Goal: Task Accomplishment & Management: Complete application form

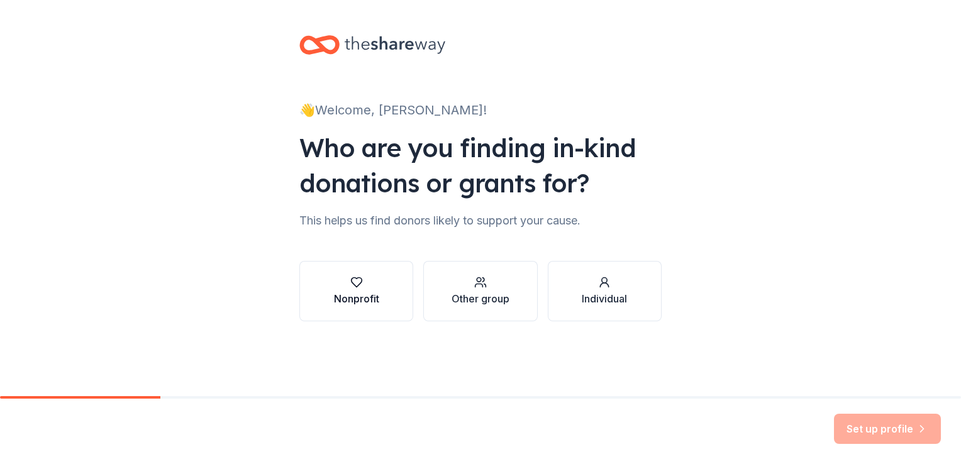
click at [345, 301] on div "Nonprofit" at bounding box center [356, 298] width 45 height 15
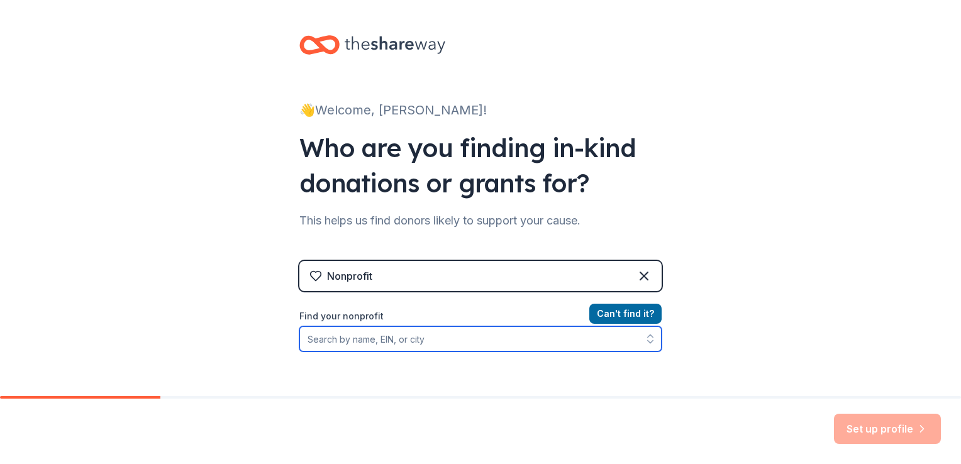
click at [373, 340] on input "Find your nonprofit" at bounding box center [480, 338] width 362 height 25
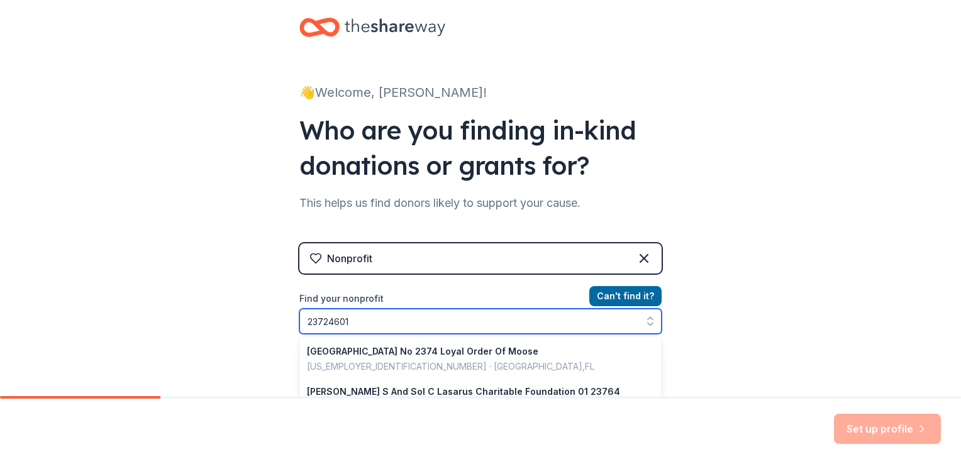
type input "237246017"
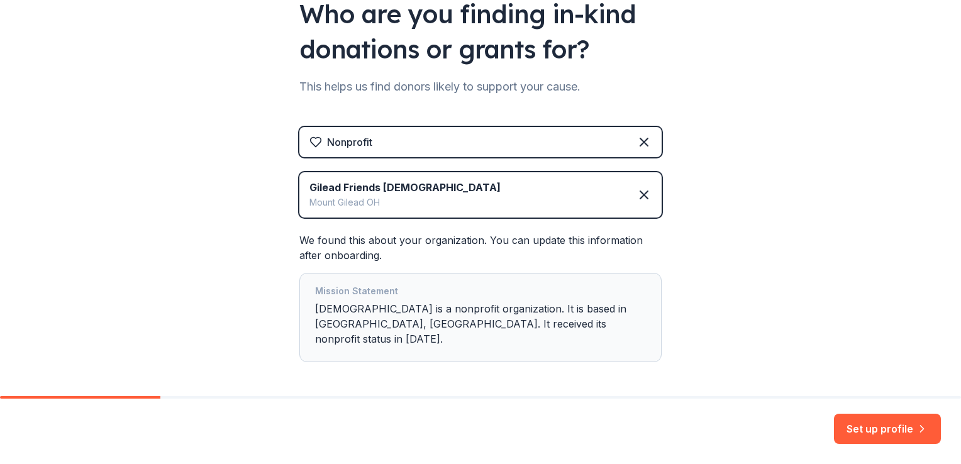
scroll to position [170, 0]
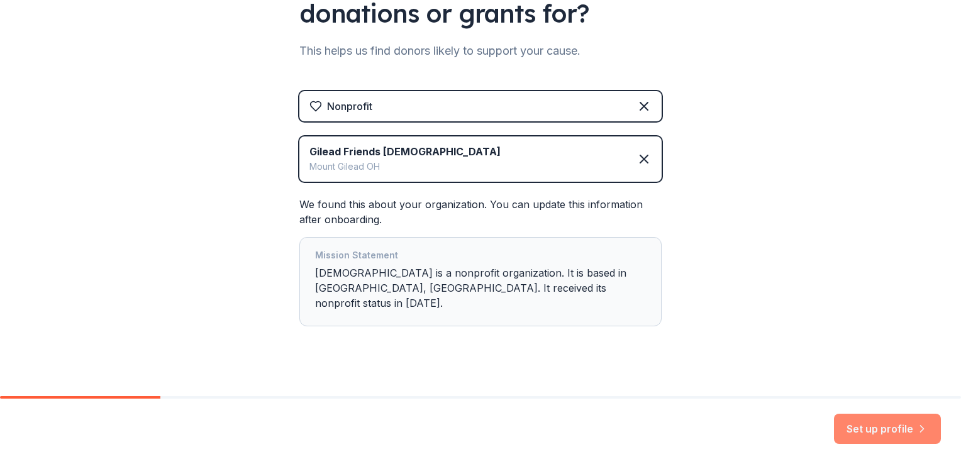
click at [890, 422] on button "Set up profile" at bounding box center [887, 429] width 107 height 30
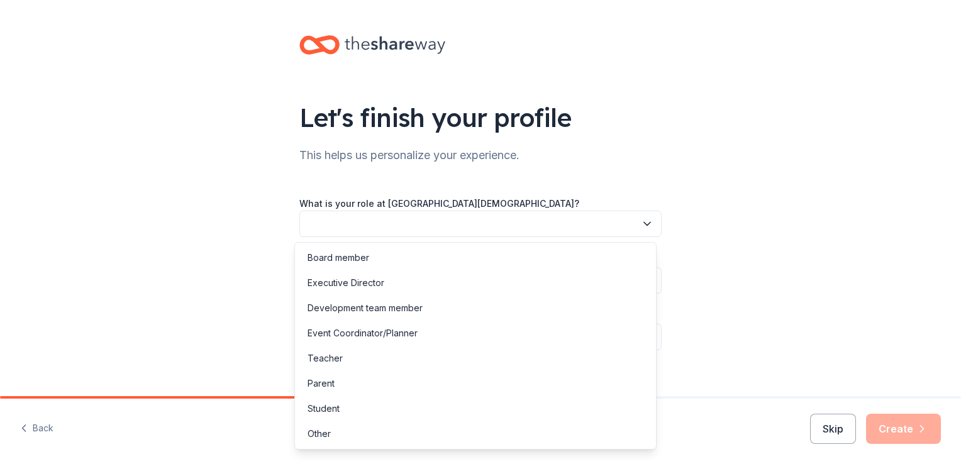
click at [641, 226] on icon "button" at bounding box center [647, 224] width 13 height 13
click at [597, 303] on div "Development team member" at bounding box center [476, 308] width 356 height 25
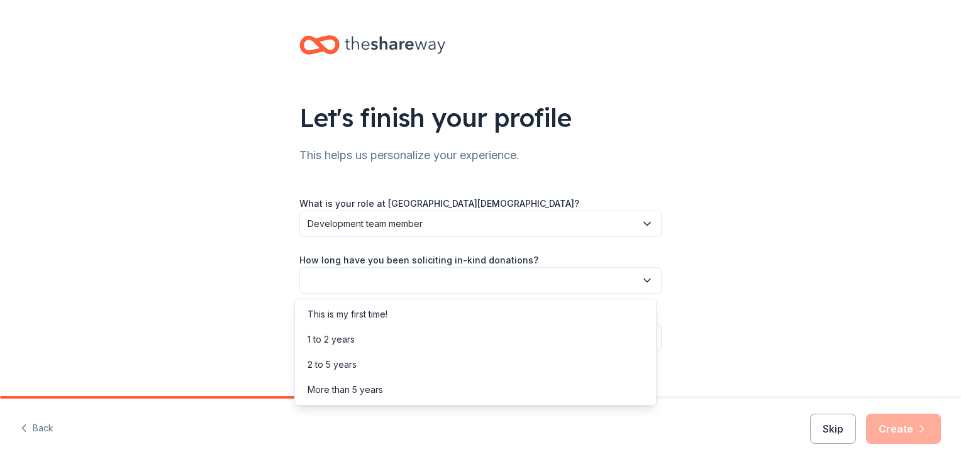
click at [583, 282] on button "button" at bounding box center [480, 280] width 362 height 26
click at [549, 362] on div "2 to 5 years" at bounding box center [476, 364] width 356 height 25
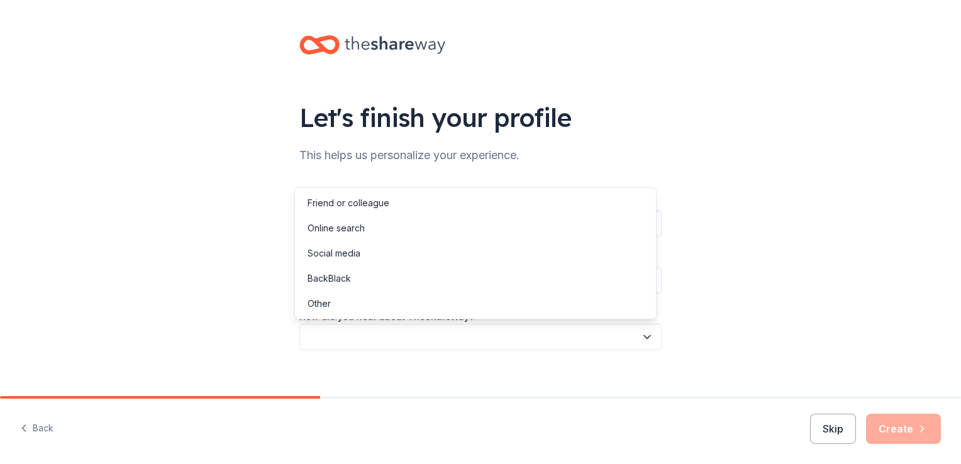
click at [547, 331] on button "button" at bounding box center [480, 337] width 362 height 26
click at [530, 230] on div "Online search" at bounding box center [476, 228] width 356 height 25
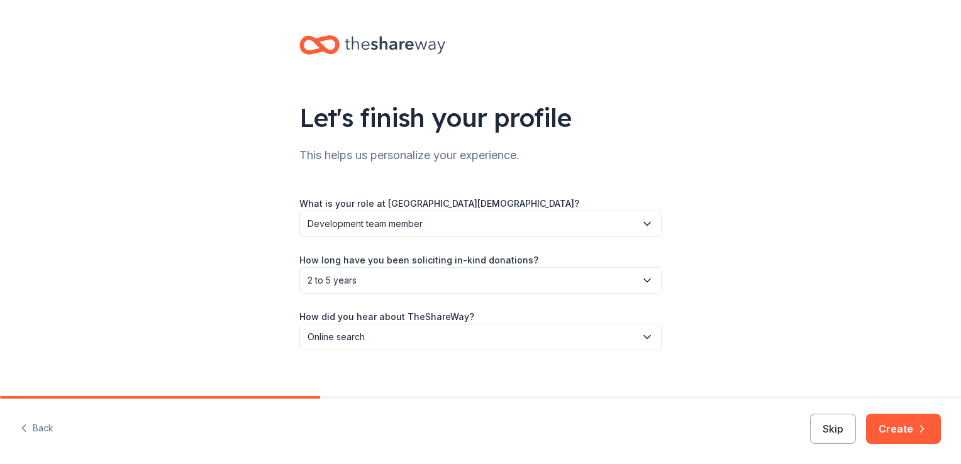
scroll to position [14, 0]
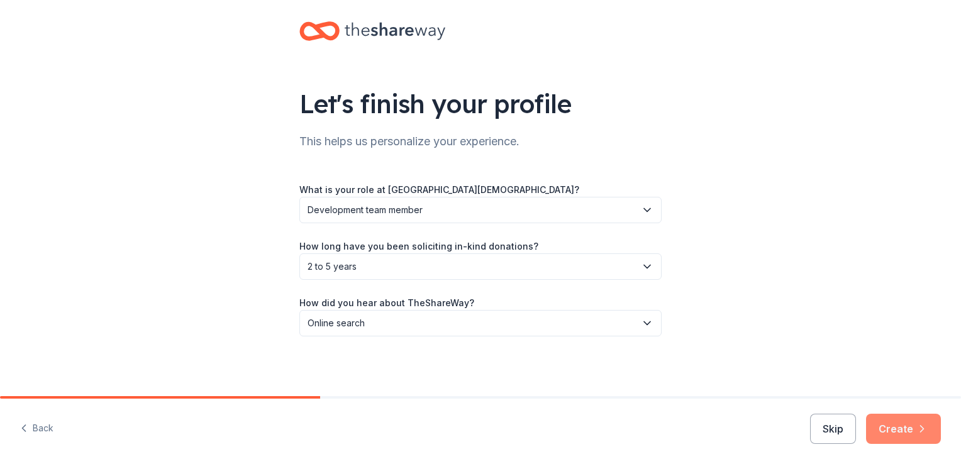
click at [893, 432] on button "Create" at bounding box center [903, 429] width 75 height 30
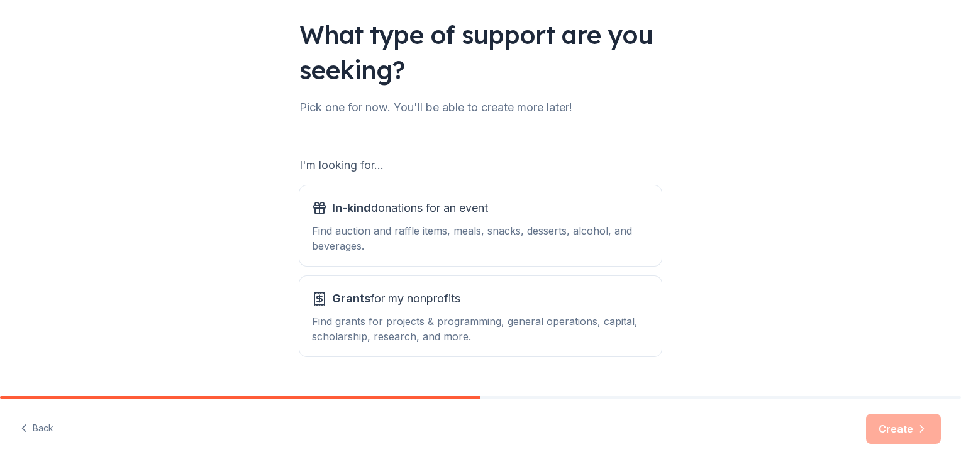
scroll to position [111, 0]
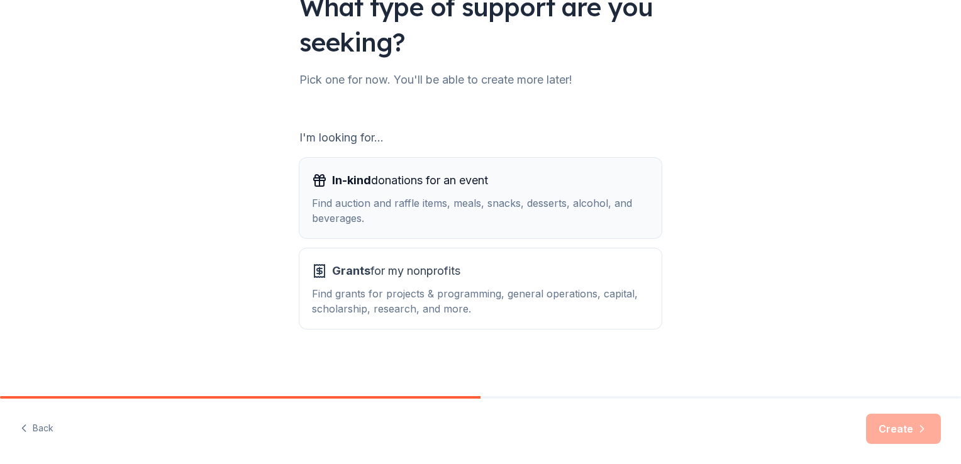
click at [421, 207] on div "Find auction and raffle items, meals, snacks, desserts, alcohol, and beverages." at bounding box center [480, 211] width 337 height 30
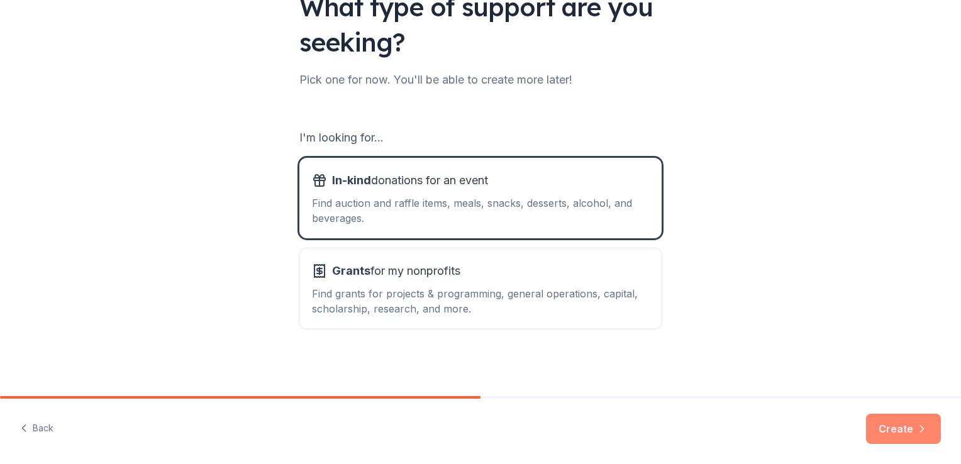
click at [888, 430] on button "Create" at bounding box center [903, 429] width 75 height 30
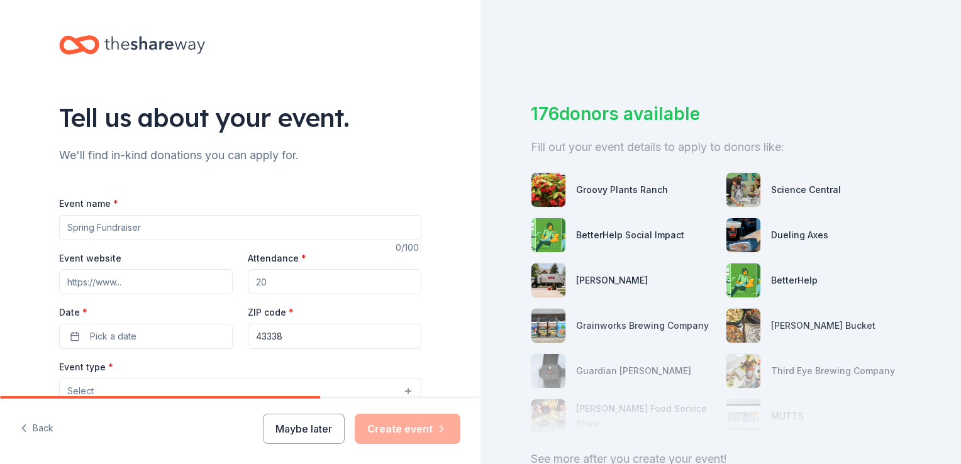
click at [322, 231] on input "Event name *" at bounding box center [240, 227] width 362 height 25
type input "G"
type input "Gilead [DEMOGRAPHIC_DATA] School's Annual Benefit Auction"
click at [121, 286] on input "Event website" at bounding box center [146, 281] width 174 height 25
paste input "www.gileadchristianschool.org"
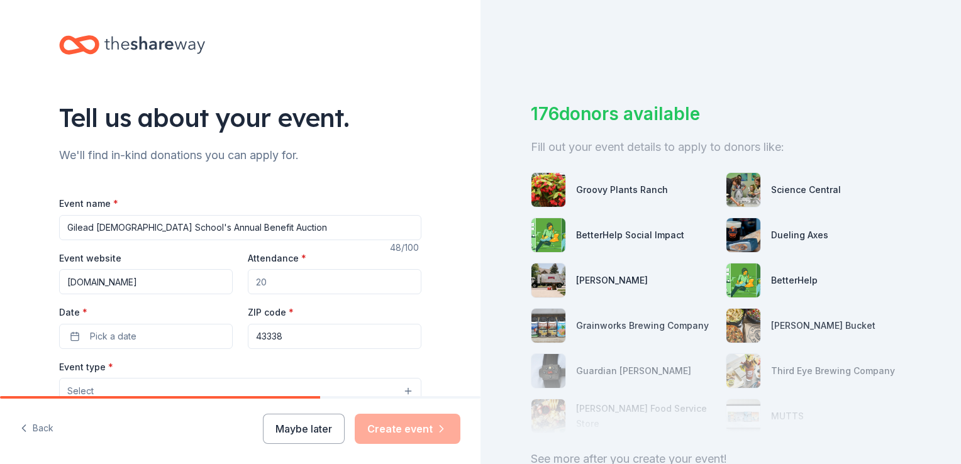
type input "www.gileadchristianschool.org"
click at [294, 282] on input "Attendance *" at bounding box center [335, 281] width 174 height 25
type input "200"
click at [176, 335] on button "Pick a date" at bounding box center [146, 336] width 174 height 25
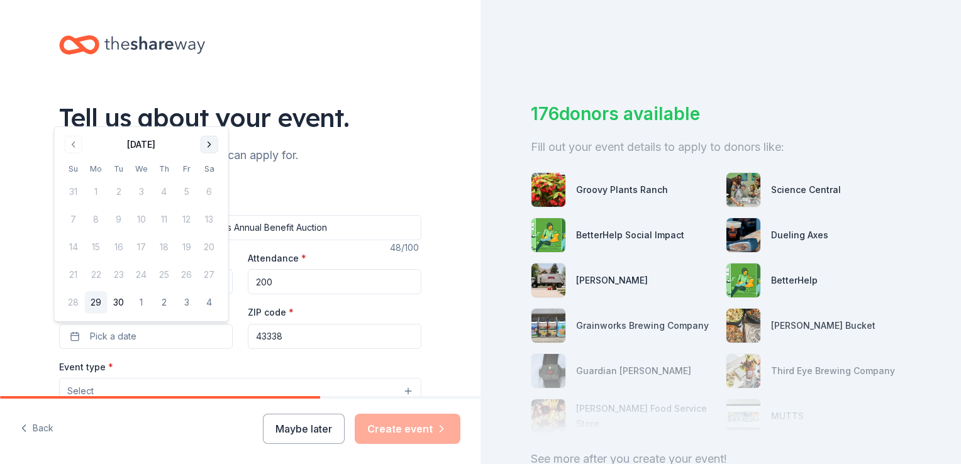
click at [209, 137] on button "Go to next month" at bounding box center [210, 145] width 18 height 18
click at [209, 144] on button "Go to next month" at bounding box center [210, 145] width 18 height 18
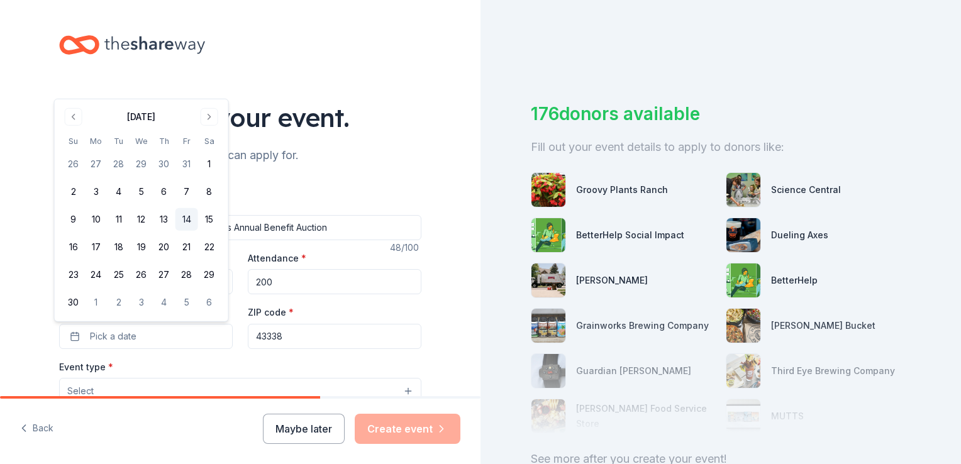
click at [181, 220] on button "14" at bounding box center [187, 219] width 23 height 23
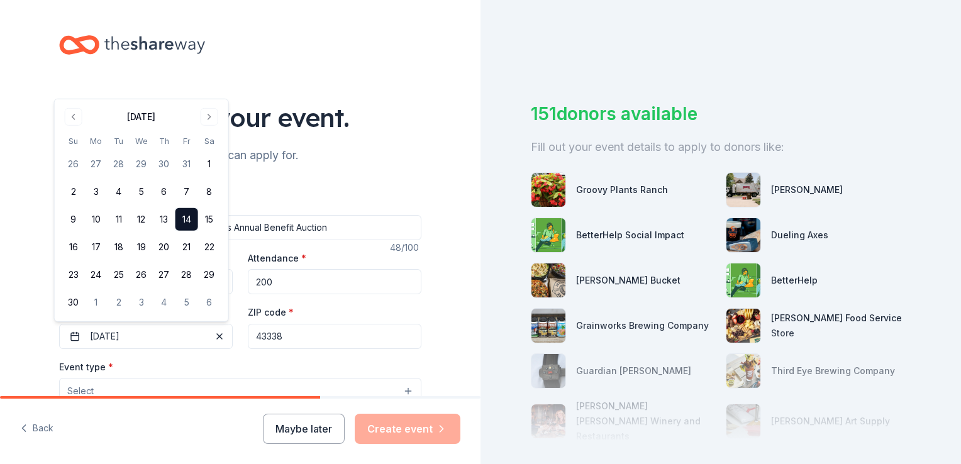
click at [299, 382] on button "Select" at bounding box center [240, 391] width 362 height 26
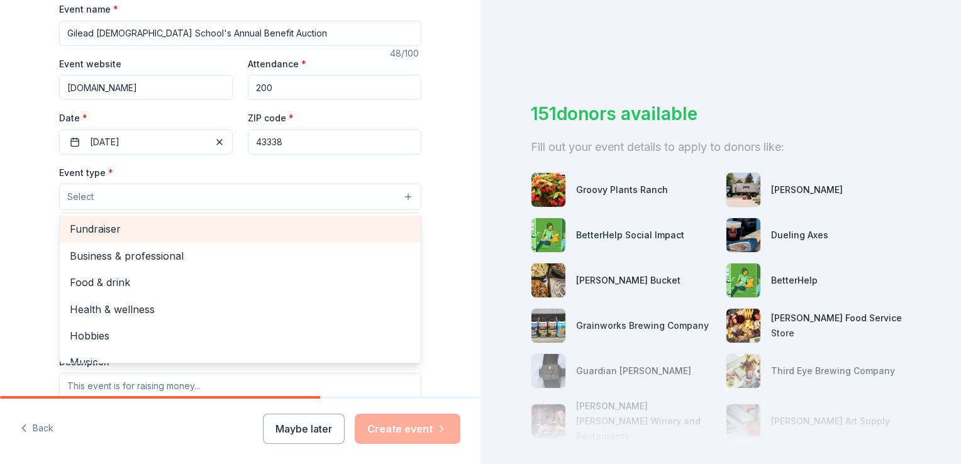
click at [339, 227] on span "Fundraiser" at bounding box center [240, 229] width 341 height 16
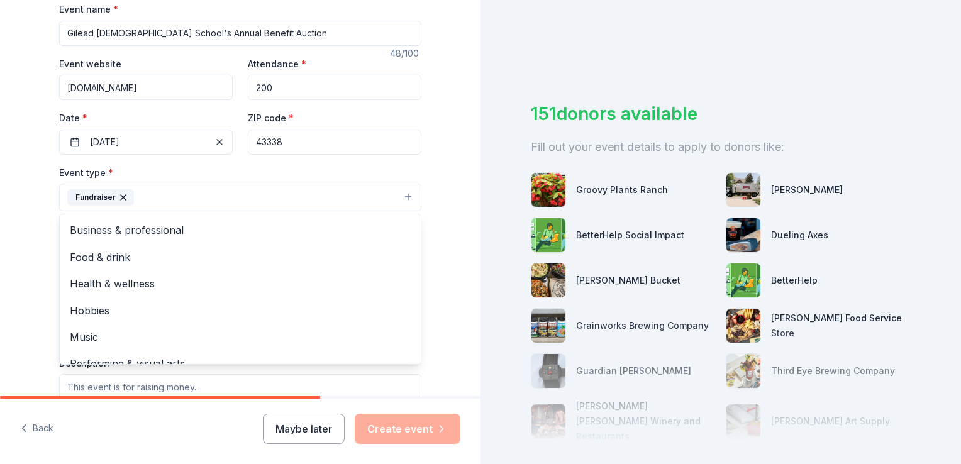
scroll to position [15, 0]
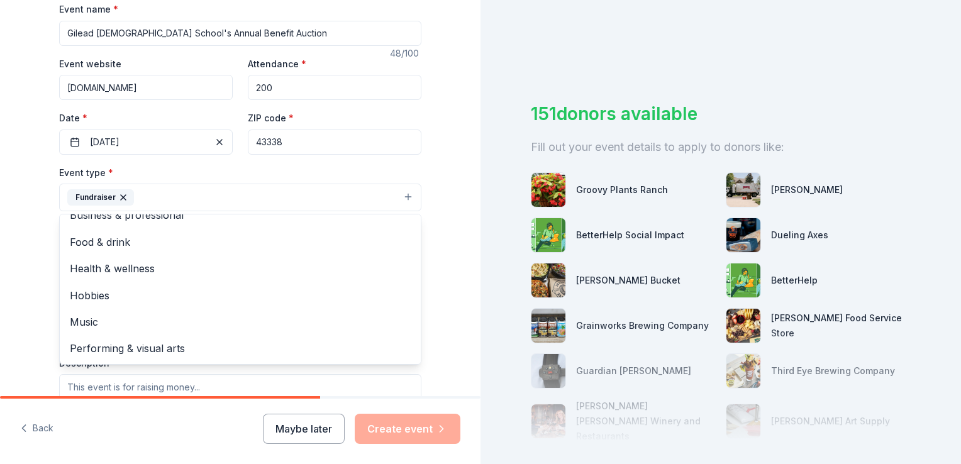
click at [438, 279] on div "Tell us about your event. We'll find in-kind donations you can apply for. Event…" at bounding box center [240, 225] width 481 height 839
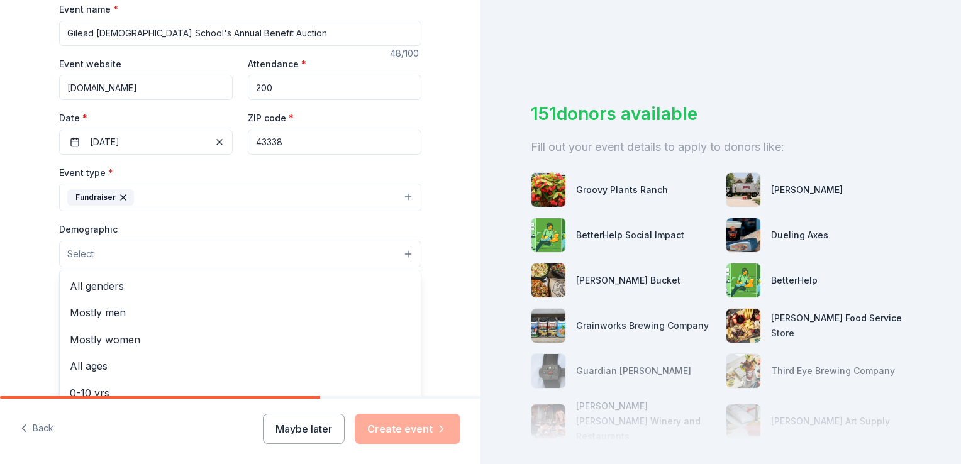
click at [371, 254] on button "Select" at bounding box center [240, 254] width 362 height 26
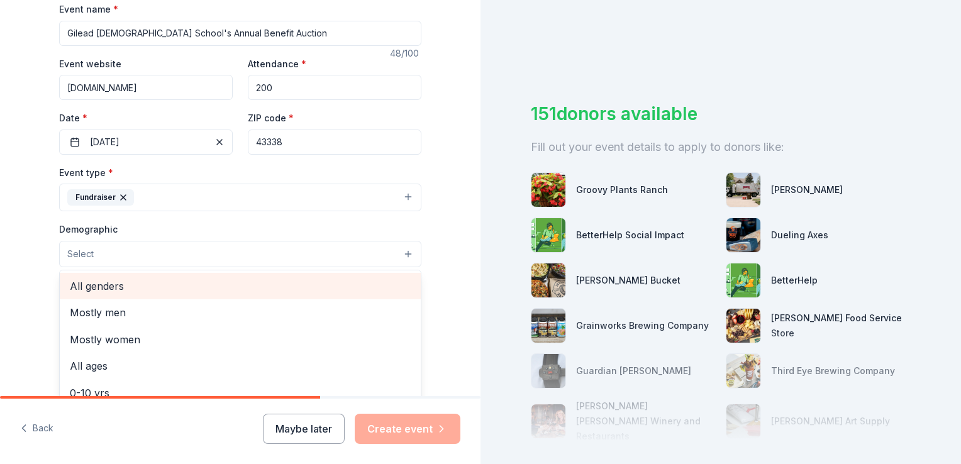
click at [353, 283] on span "All genders" at bounding box center [240, 286] width 341 height 16
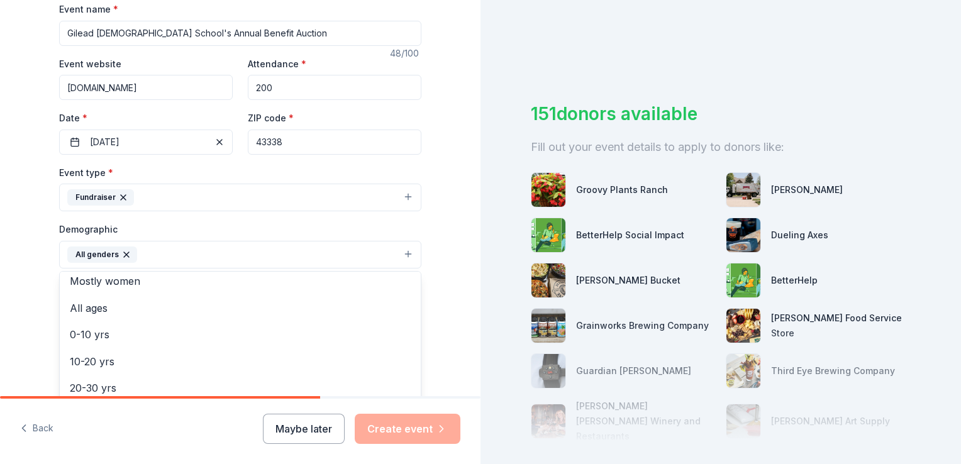
scroll to position [41, 0]
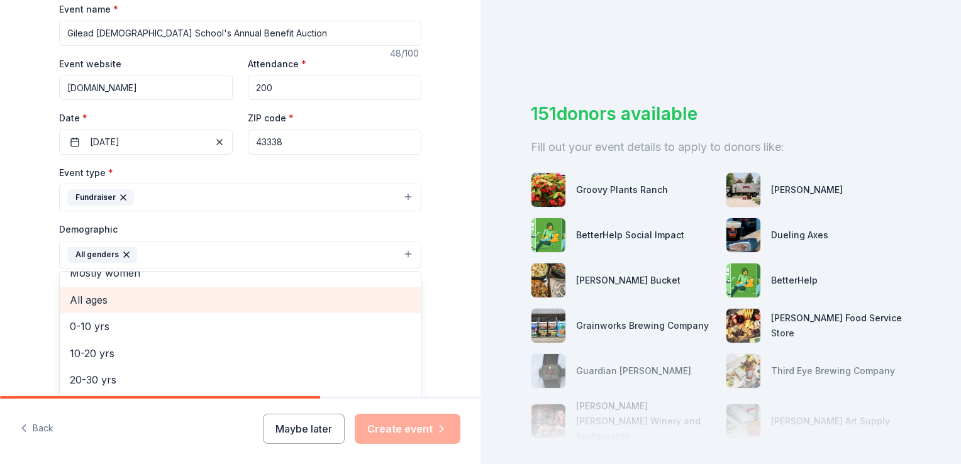
click at [357, 303] on span "All ages" at bounding box center [240, 300] width 341 height 16
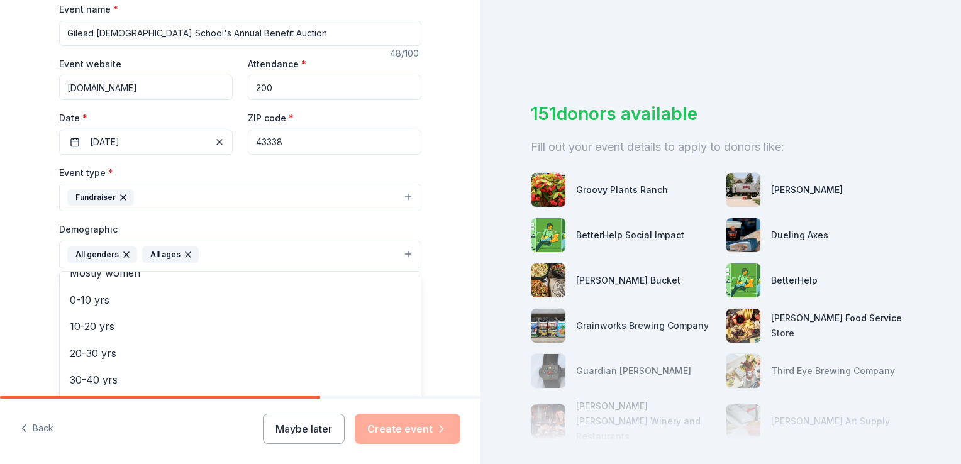
click at [456, 297] on div "Tell us about your event. We'll find in-kind donations you can apply for. Event…" at bounding box center [240, 226] width 481 height 840
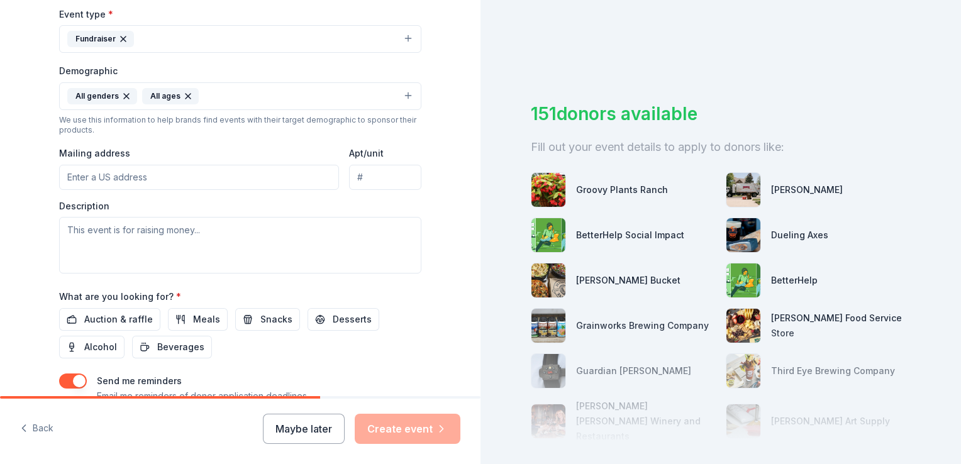
scroll to position [355, 0]
click at [156, 177] on input "Mailing address" at bounding box center [199, 175] width 280 height 25
paste input "4863 US Highway 42 Mt. Gilead, OH 43338"
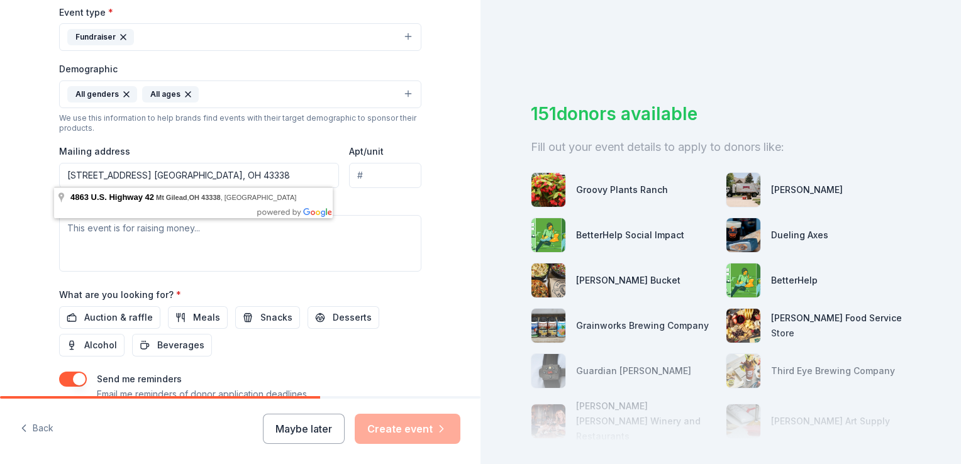
type input "4863 US Highway 42 Mt. Gilead, OH 43338"
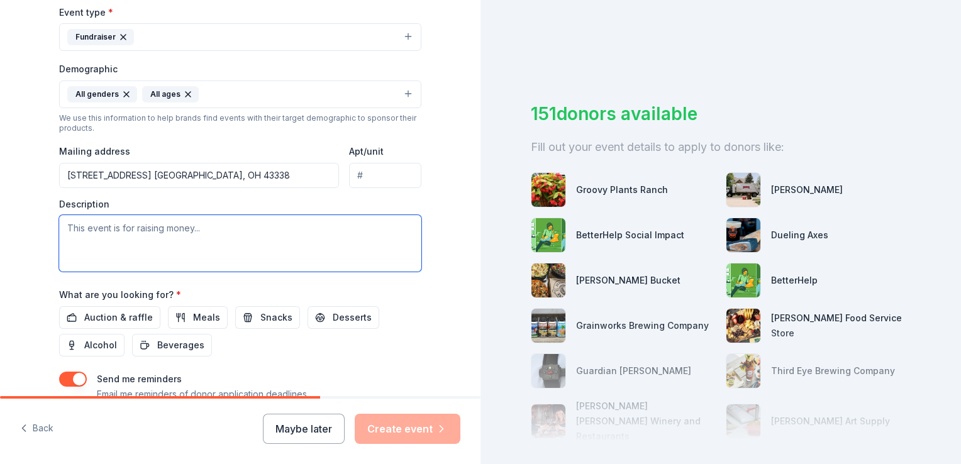
click at [190, 248] on textarea at bounding box center [240, 243] width 362 height 57
paste textarea "The Gilead [DEMOGRAPHIC_DATA] School’s Fall Auction is a significant event for …"
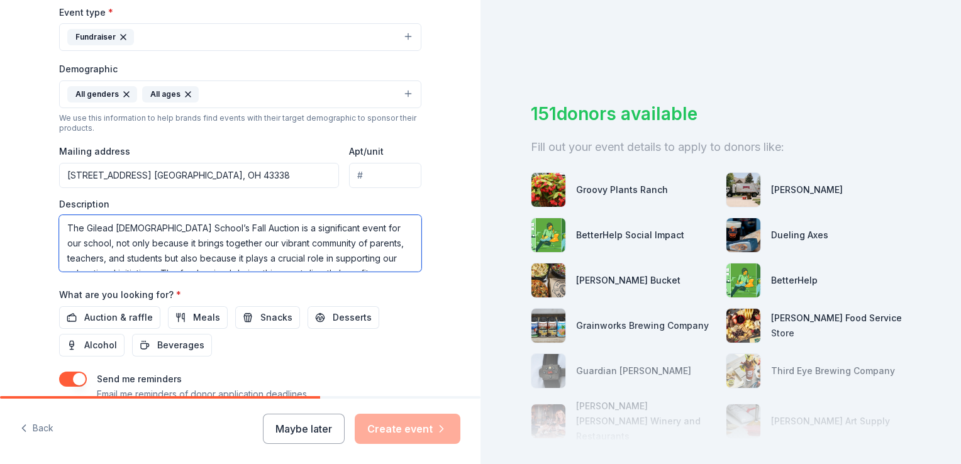
scroll to position [38, 0]
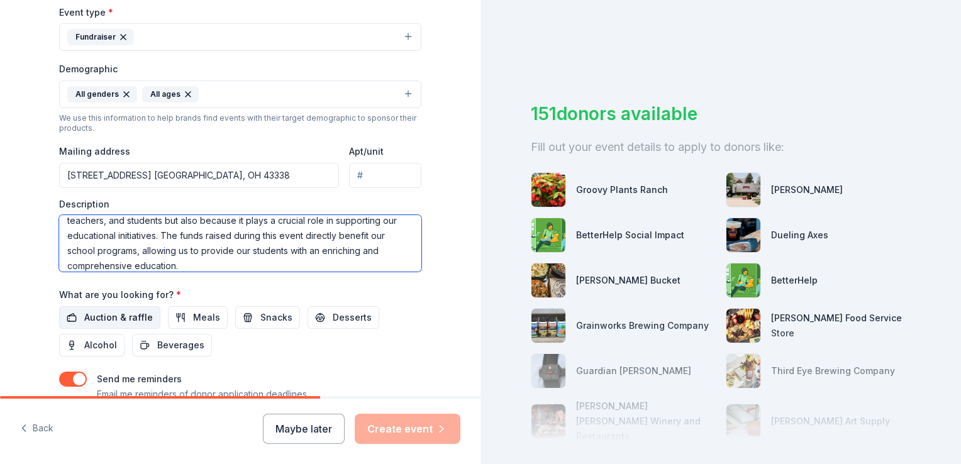
type textarea "The Gilead [DEMOGRAPHIC_DATA] School’s Fall Auction is a significant event for …"
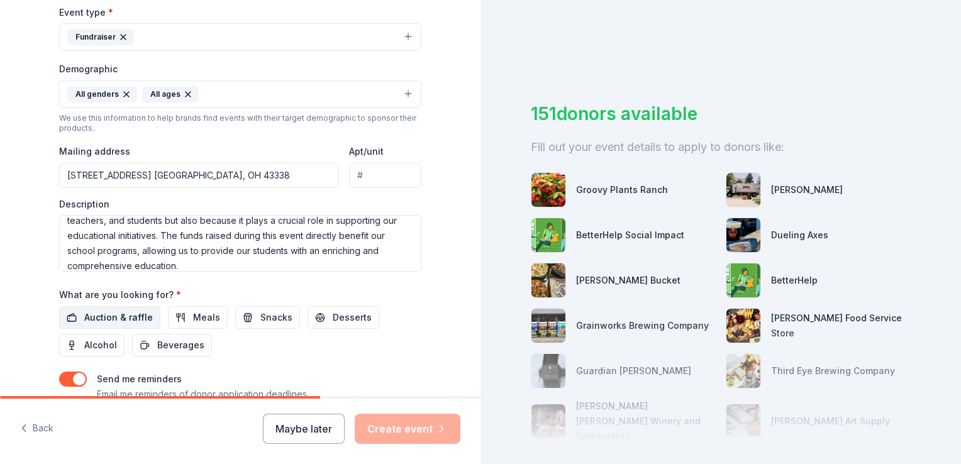
click at [104, 318] on span "Auction & raffle" at bounding box center [118, 317] width 69 height 15
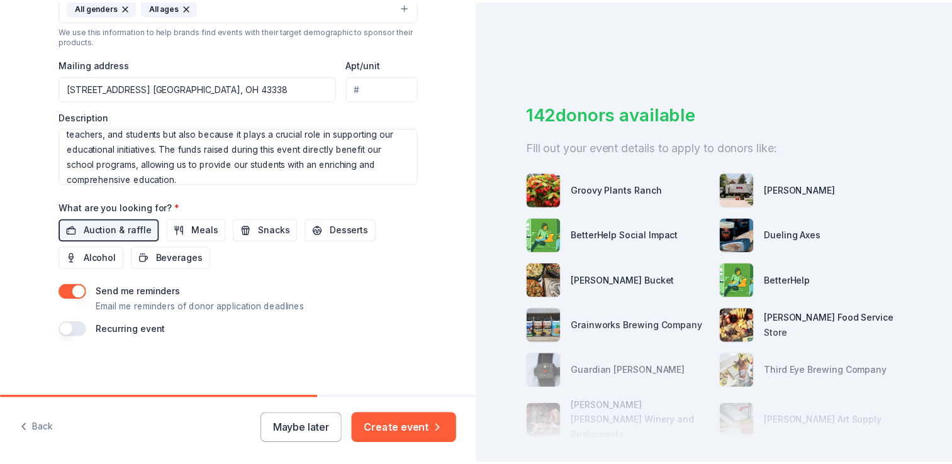
scroll to position [443, 0]
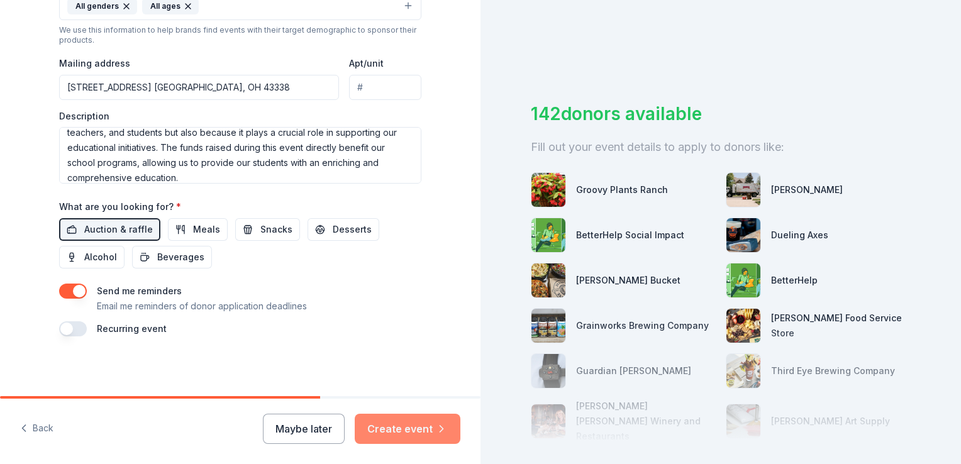
click at [385, 430] on button "Create event" at bounding box center [408, 429] width 106 height 30
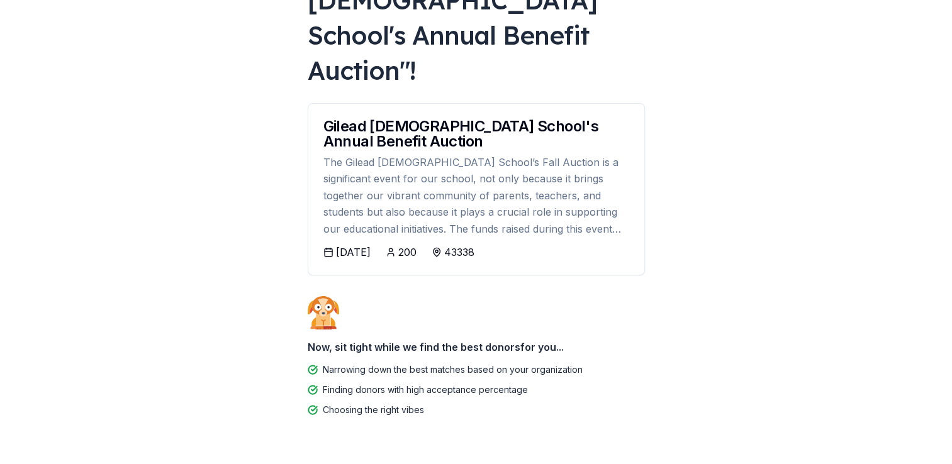
scroll to position [133, 0]
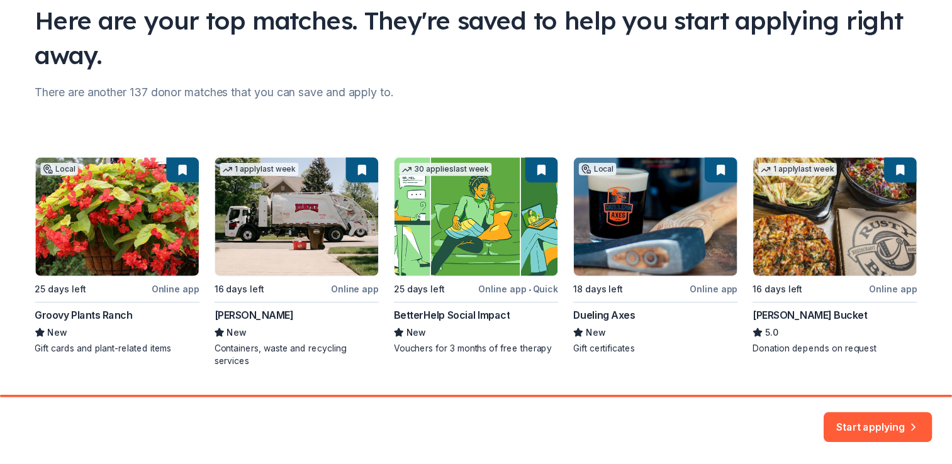
scroll to position [132, 0]
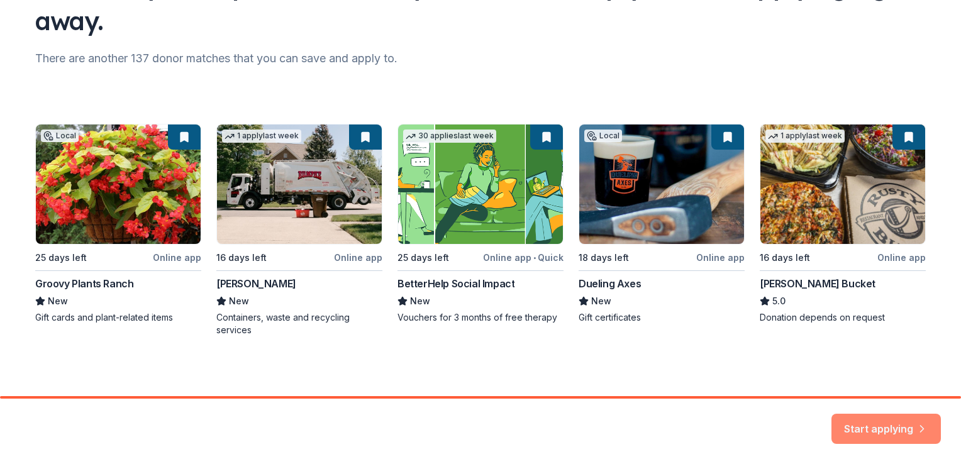
click at [902, 419] on button "Start applying" at bounding box center [886, 421] width 109 height 30
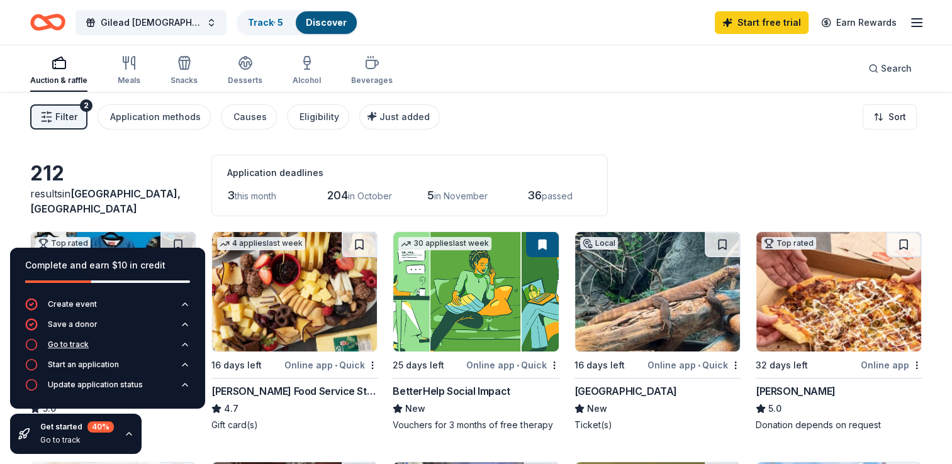
click at [186, 344] on icon "button" at bounding box center [184, 344] width 5 height 3
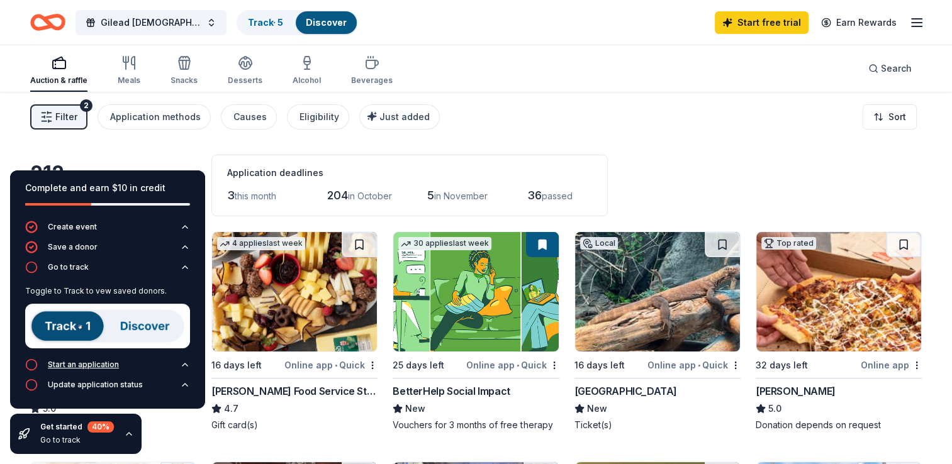
click at [185, 368] on icon "button" at bounding box center [185, 365] width 10 height 10
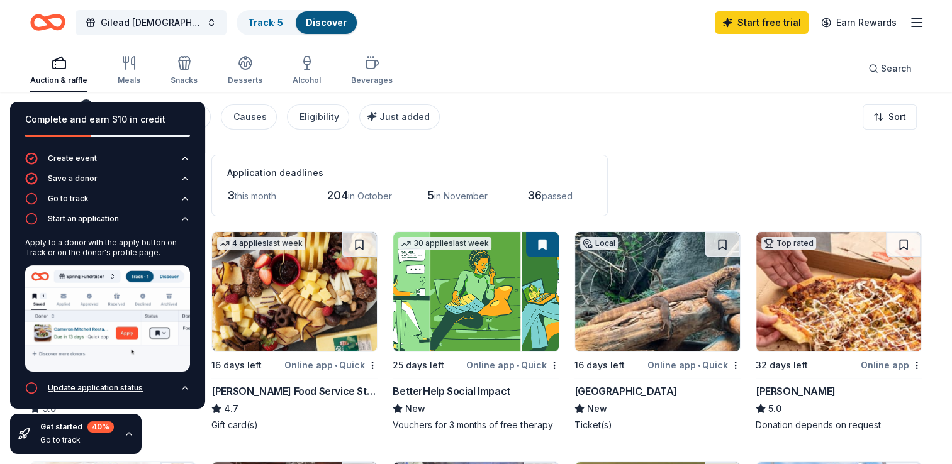
click at [180, 384] on icon "button" at bounding box center [185, 388] width 10 height 10
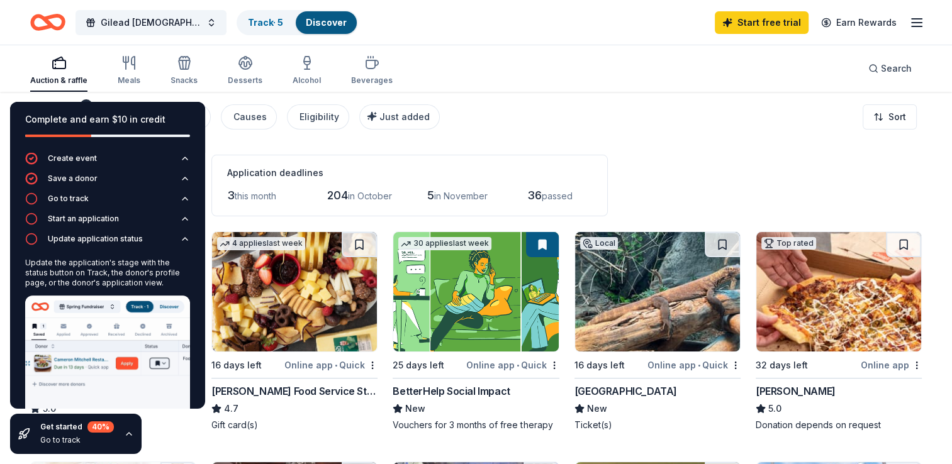
click at [574, 99] on div "Filter 2 Application methods Causes Eligibility Just added Sort" at bounding box center [476, 117] width 952 height 50
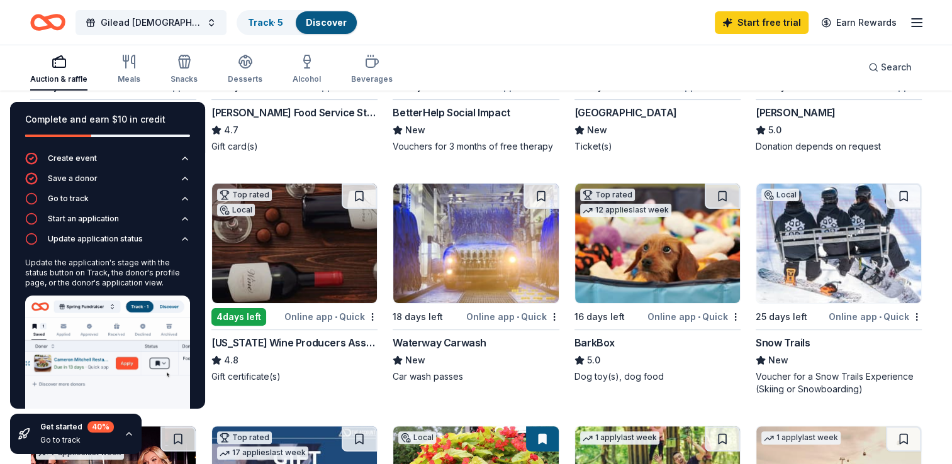
scroll to position [287, 0]
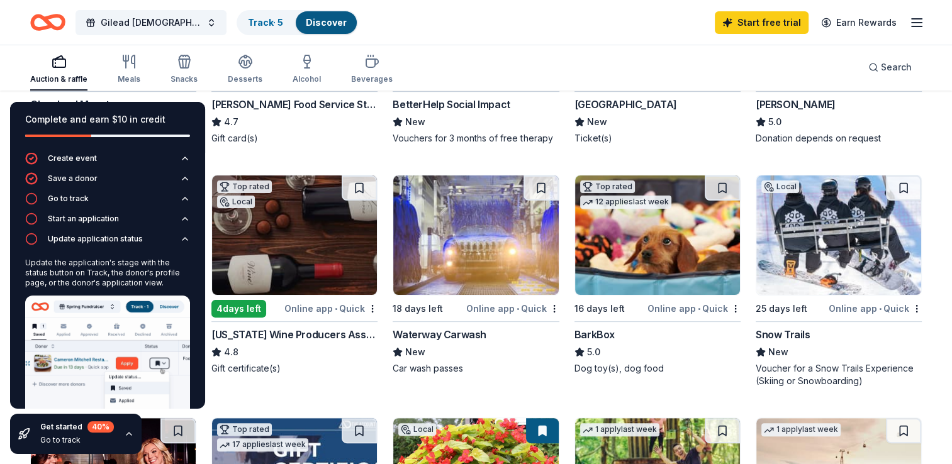
click at [780, 332] on div "Snow Trails" at bounding box center [782, 334] width 55 height 15
click at [4, 97] on div "Complete and earn $10 in credit Create event Save a donor Go to track Start an …" at bounding box center [107, 278] width 215 height 372
click at [128, 434] on icon "button" at bounding box center [128, 434] width 5 height 3
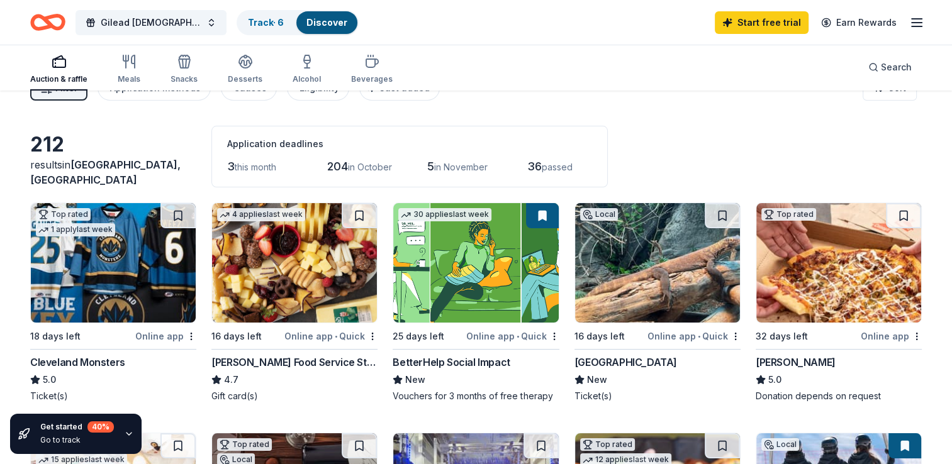
scroll to position [37, 0]
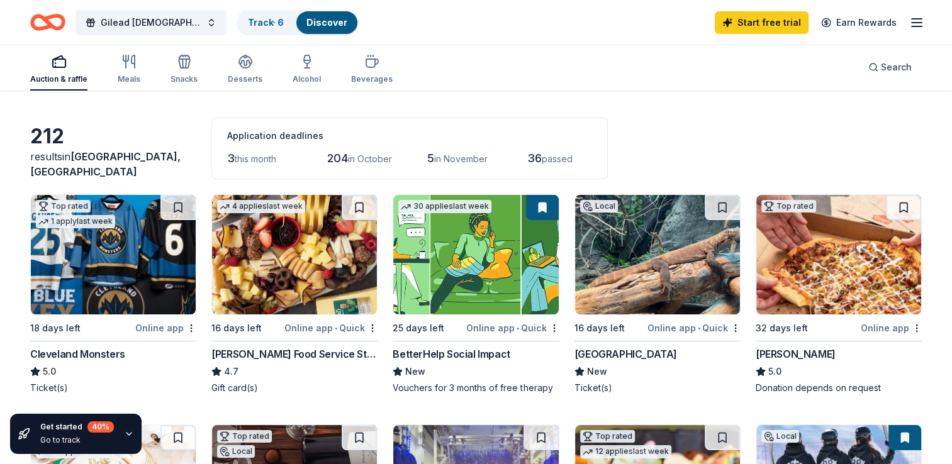
click at [239, 348] on div "Gordon Food Service Store" at bounding box center [294, 354] width 166 height 15
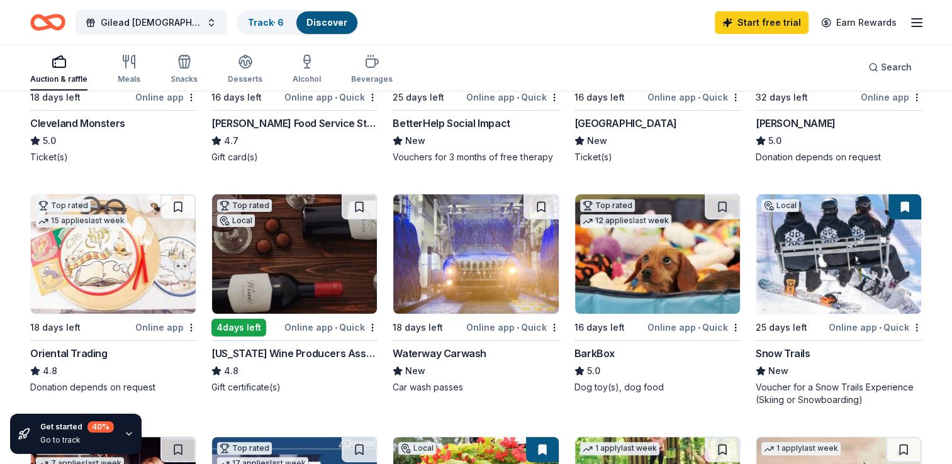
scroll to position [270, 0]
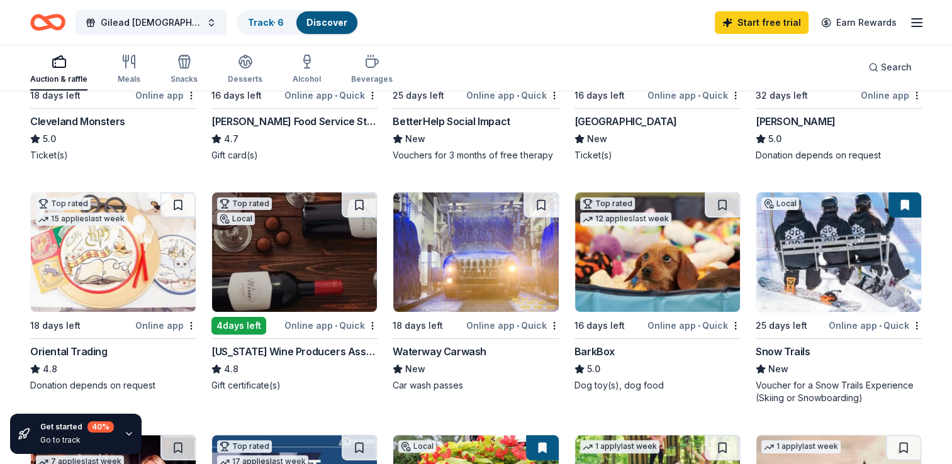
click at [605, 349] on div "BarkBox" at bounding box center [594, 351] width 40 height 15
click at [458, 348] on div "Waterway Carwash" at bounding box center [440, 351] width 94 height 15
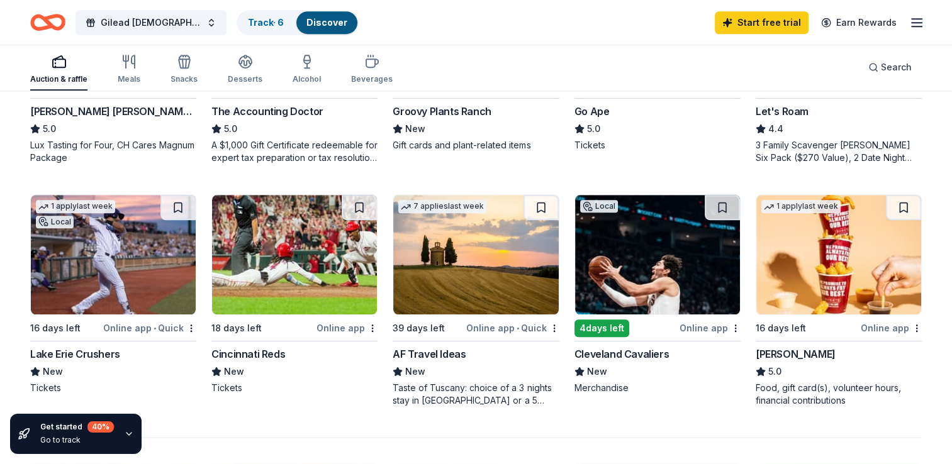
scroll to position [765, 0]
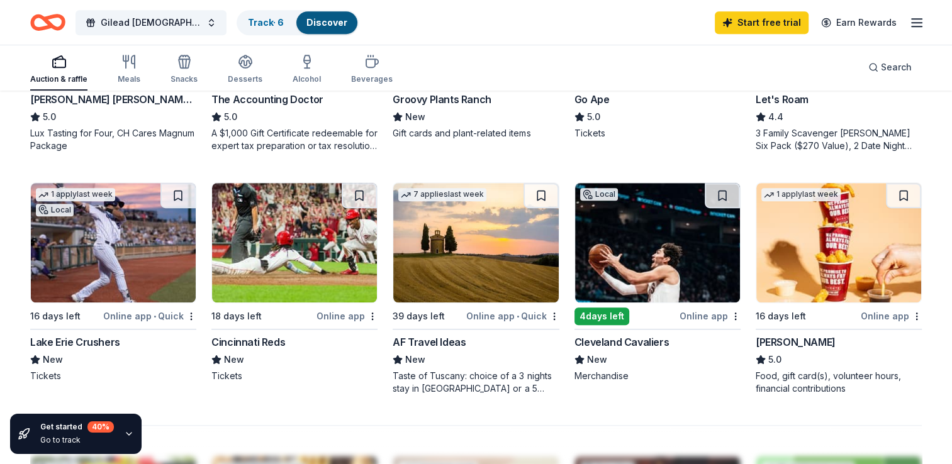
click at [781, 343] on div "[PERSON_NAME]" at bounding box center [795, 342] width 80 height 15
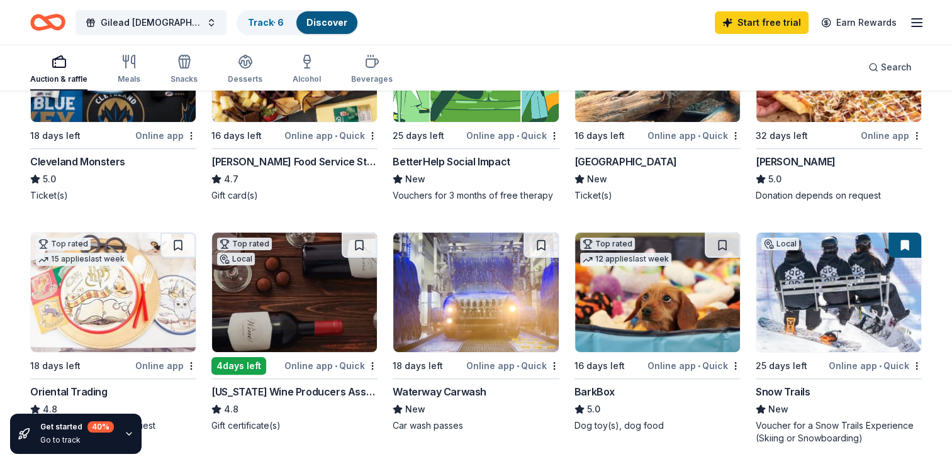
scroll to position [0, 0]
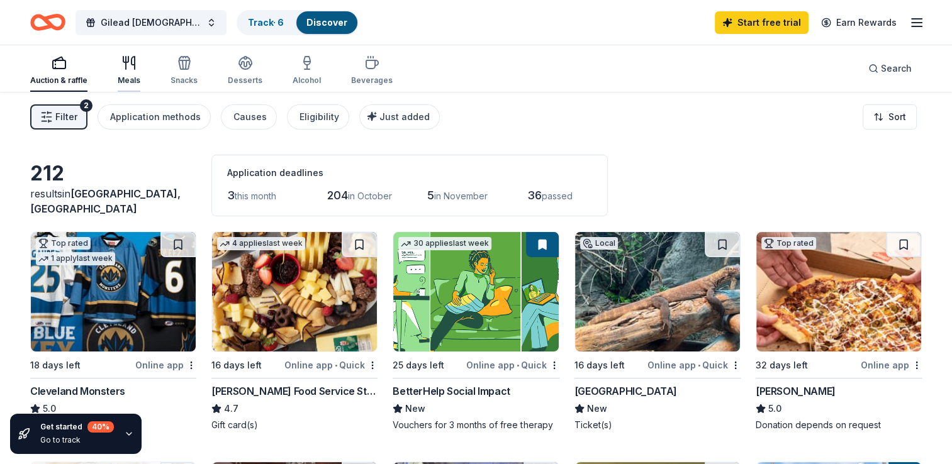
click at [133, 74] on div "Meals" at bounding box center [129, 70] width 23 height 30
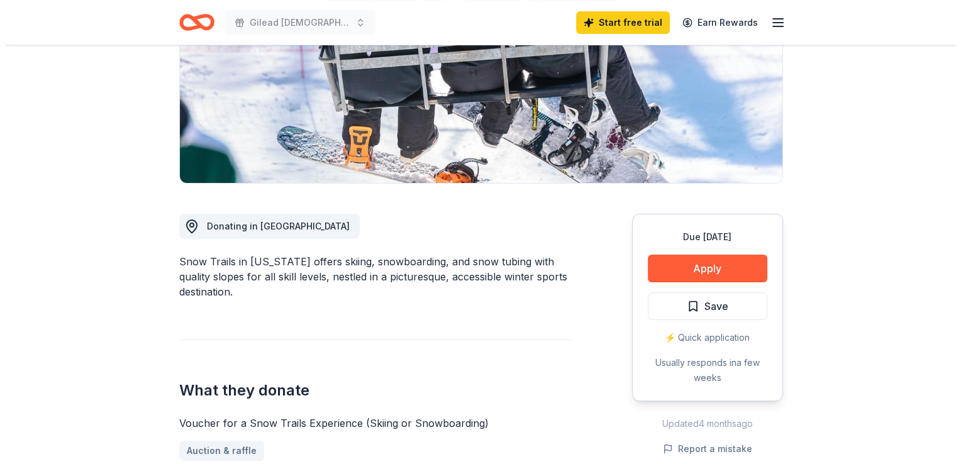
scroll to position [205, 0]
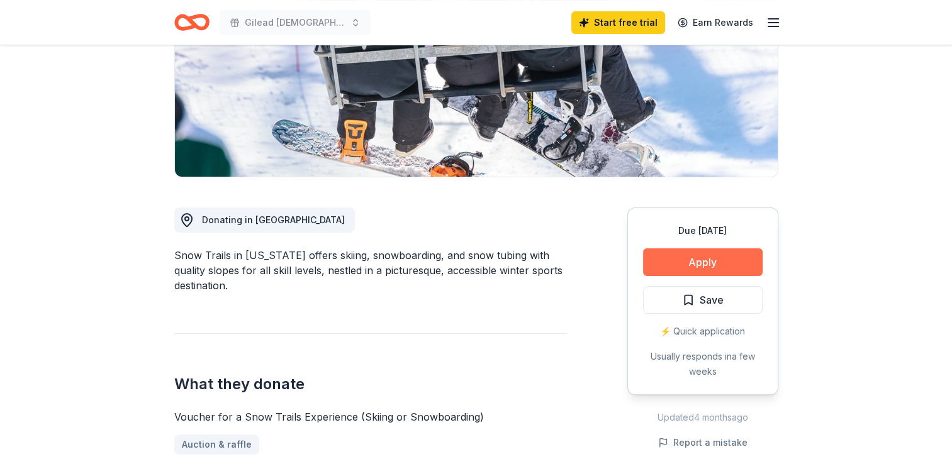
click at [703, 267] on button "Apply" at bounding box center [703, 262] width 120 height 28
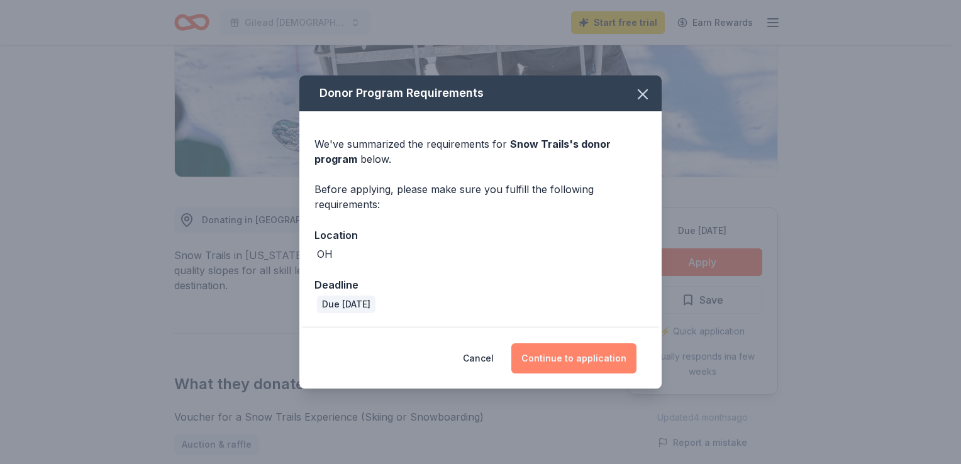
click at [560, 361] on button "Continue to application" at bounding box center [573, 358] width 125 height 30
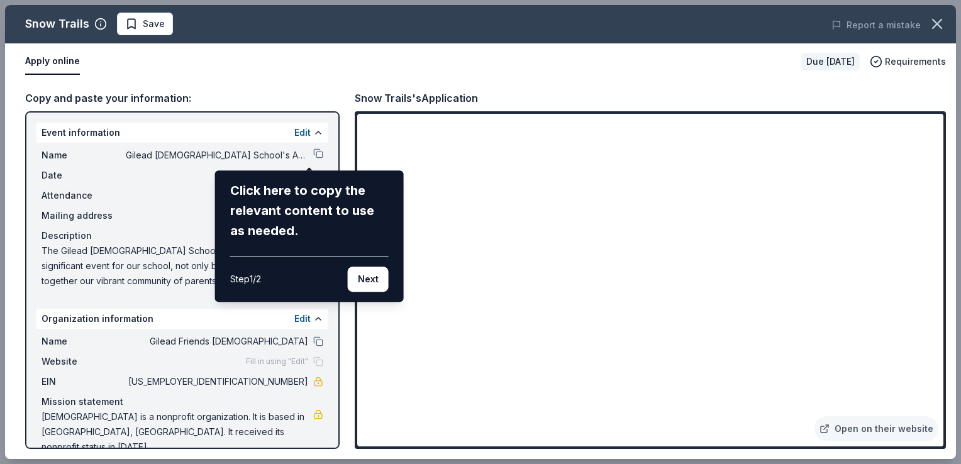
drag, startPoint x: 939, startPoint y: 250, endPoint x: 941, endPoint y: 287, distance: 37.2
click at [941, 287] on div "Snow Trails Save Report a mistake Apply online Due [DATE] Requirements Copy and…" at bounding box center [480, 232] width 951 height 454
click at [365, 281] on button "Next" at bounding box center [368, 279] width 41 height 25
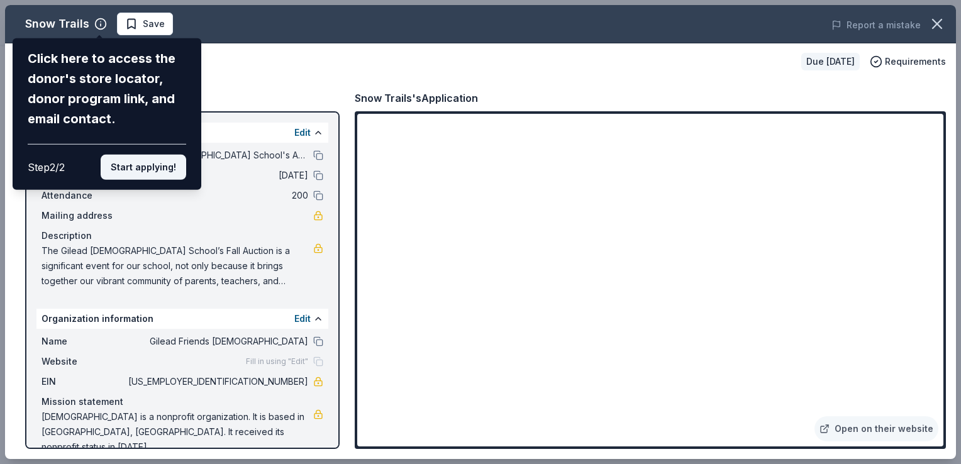
click at [145, 169] on button "Start applying!" at bounding box center [144, 167] width 86 height 25
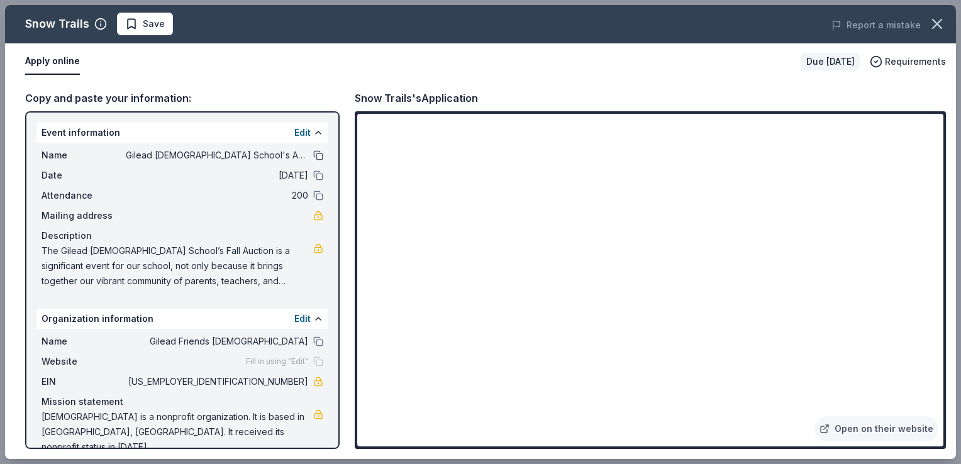
click at [313, 157] on button at bounding box center [318, 155] width 10 height 10
click at [128, 21] on span "Save" at bounding box center [145, 23] width 40 height 15
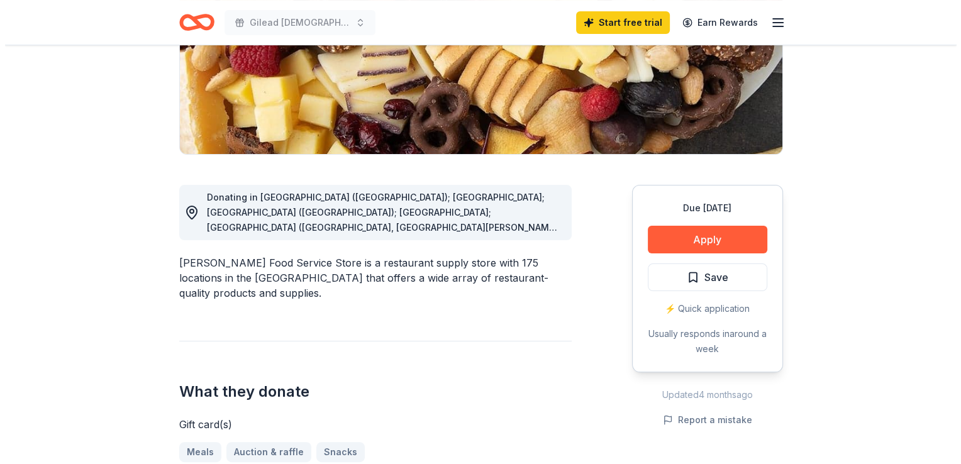
scroll to position [118, 0]
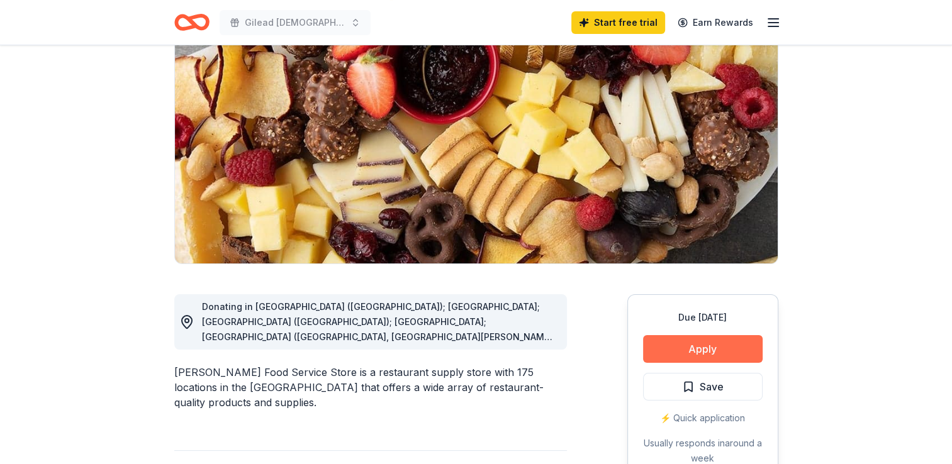
click at [712, 348] on button "Apply" at bounding box center [703, 349] width 120 height 28
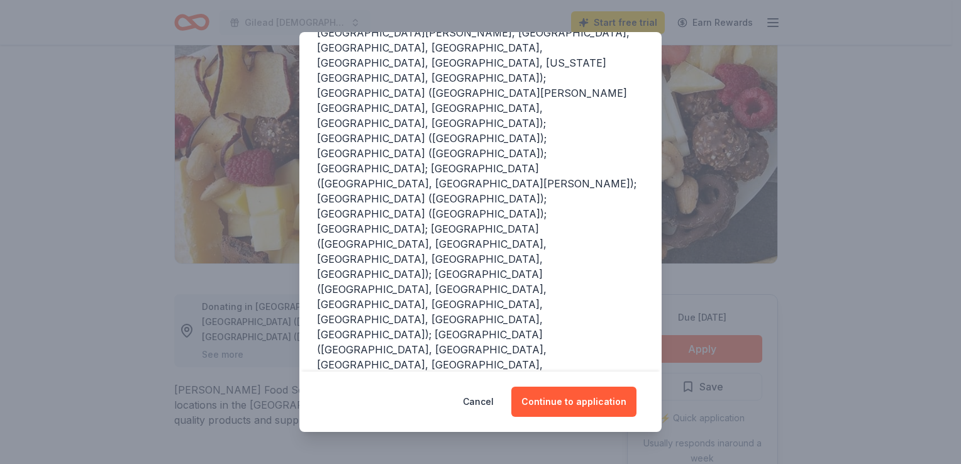
scroll to position [244, 0]
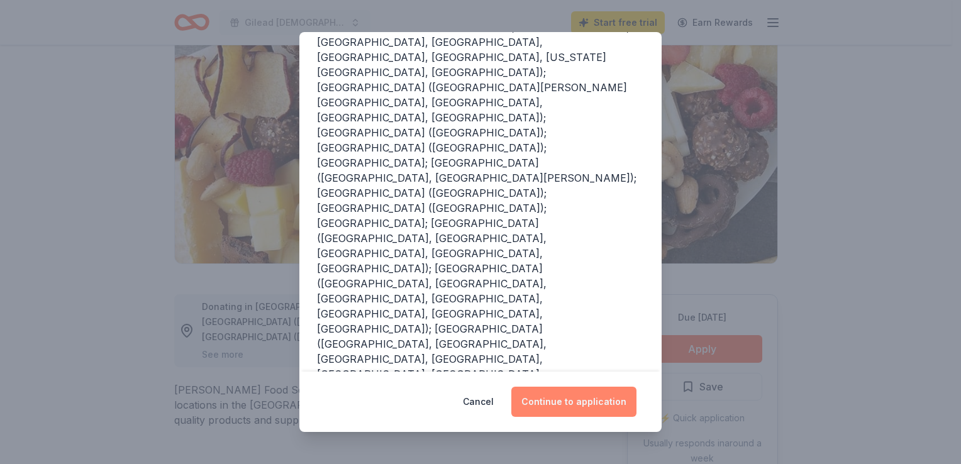
click at [563, 401] on button "Continue to application" at bounding box center [573, 402] width 125 height 30
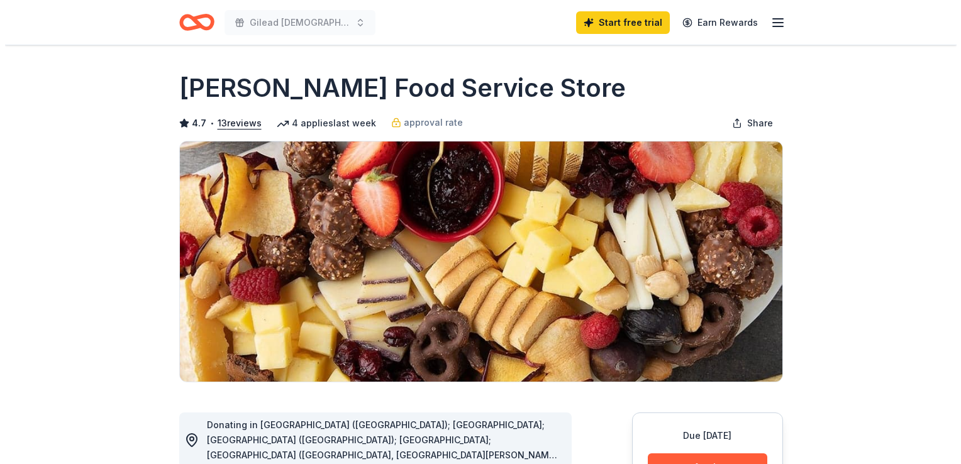
scroll to position [118, 0]
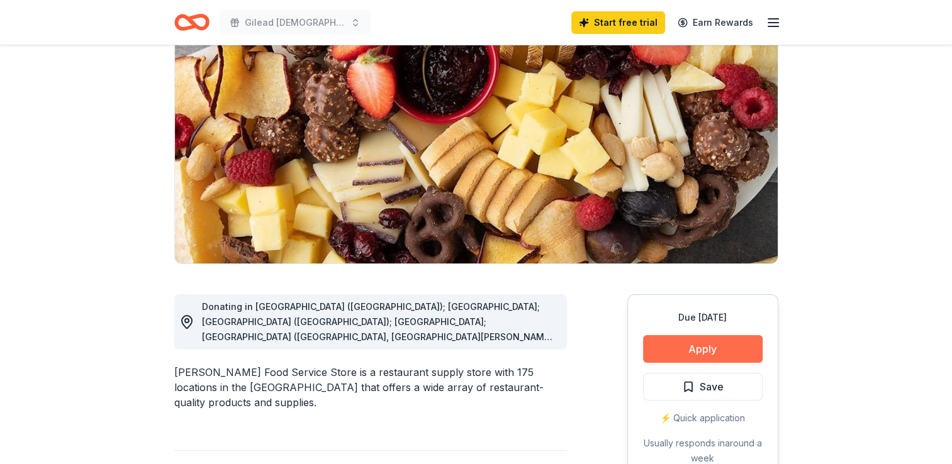
click at [726, 351] on button "Apply" at bounding box center [703, 349] width 120 height 28
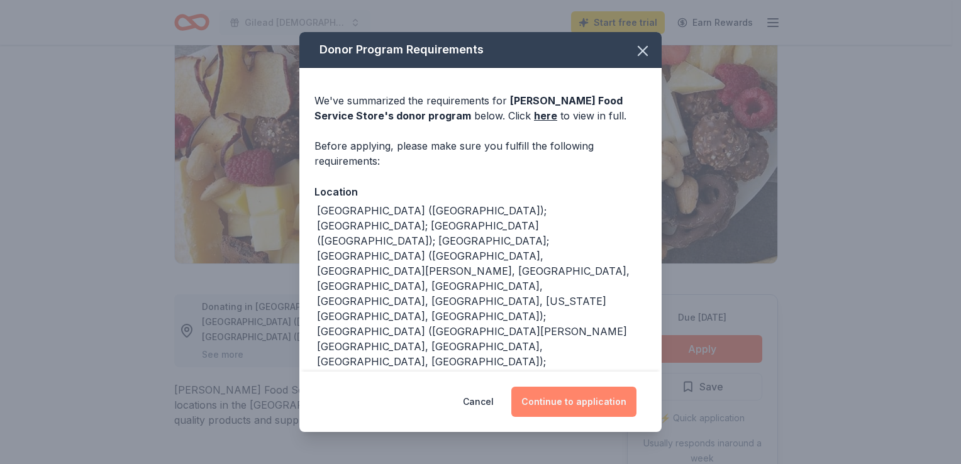
click at [584, 399] on button "Continue to application" at bounding box center [573, 402] width 125 height 30
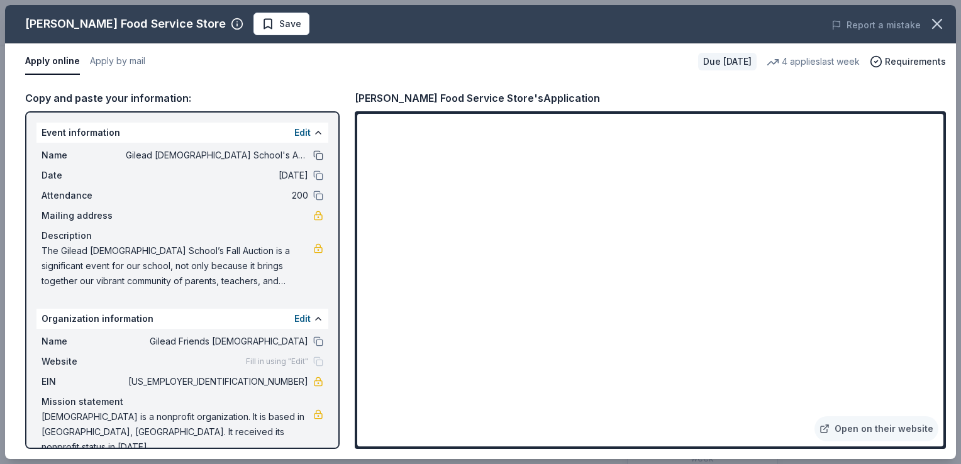
click at [313, 153] on button at bounding box center [318, 155] width 10 height 10
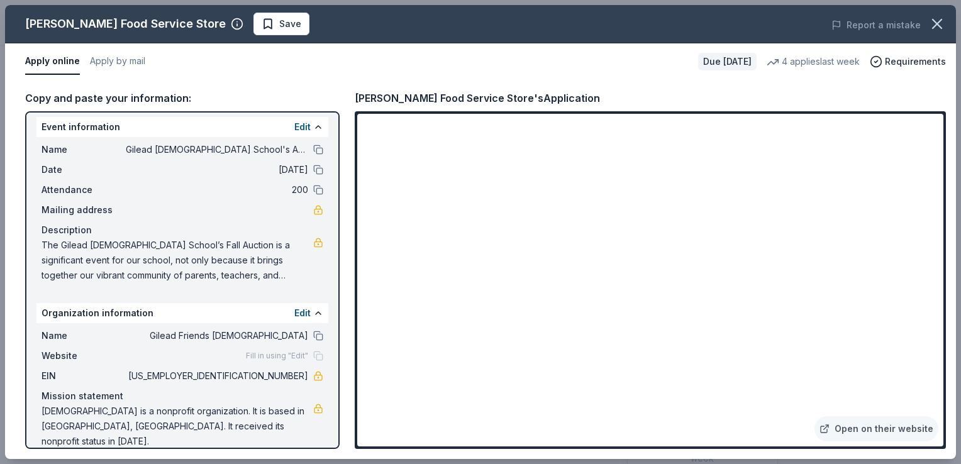
click at [279, 274] on span "The Gilead [DEMOGRAPHIC_DATA] School’s Fall Auction is a significant event for …" at bounding box center [178, 260] width 272 height 45
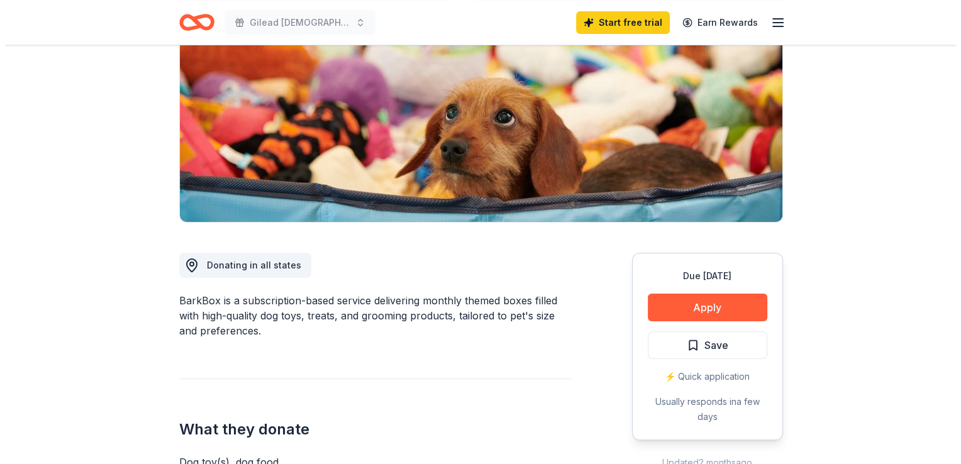
scroll to position [165, 0]
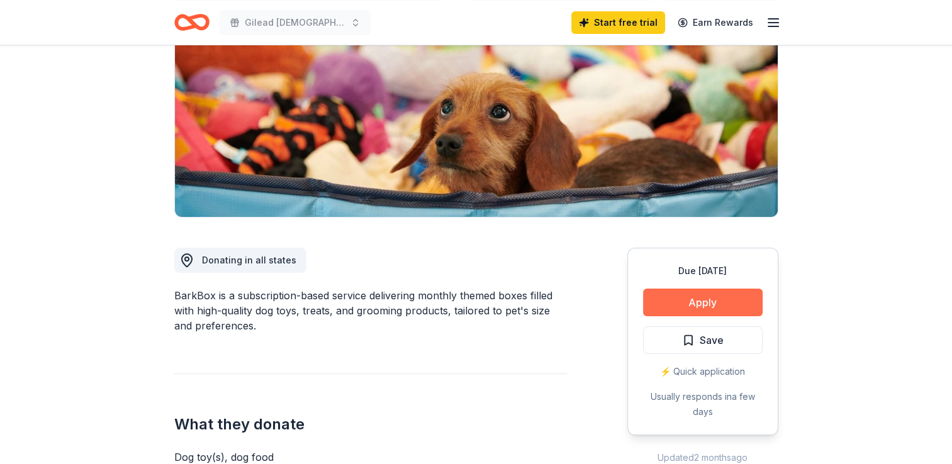
click at [694, 298] on button "Apply" at bounding box center [703, 303] width 120 height 28
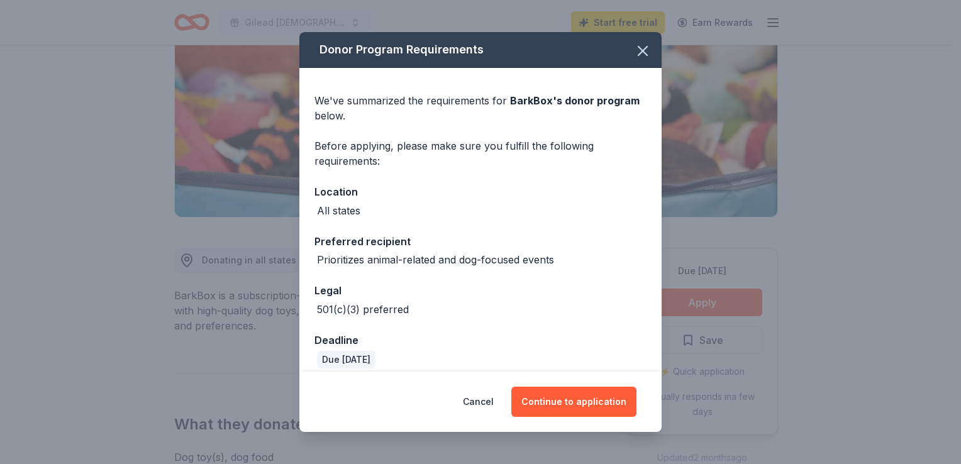
scroll to position [11, 0]
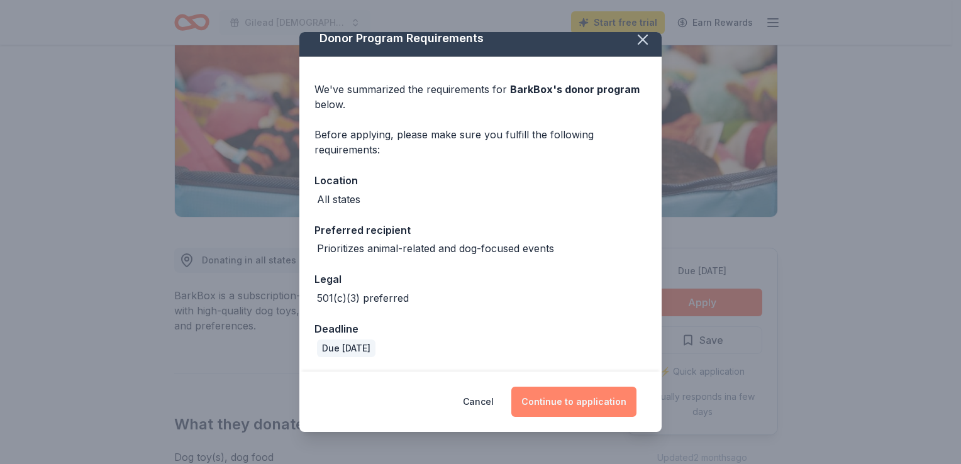
click at [569, 404] on button "Continue to application" at bounding box center [573, 402] width 125 height 30
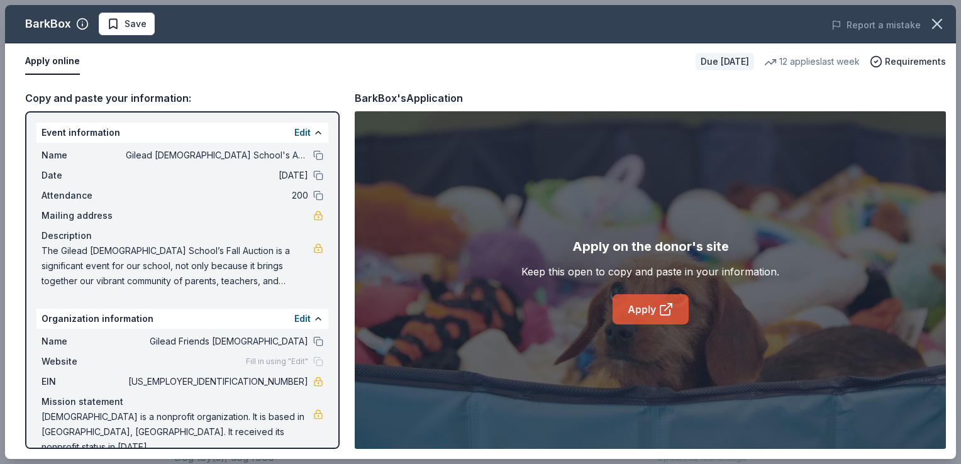
click at [643, 315] on link "Apply" at bounding box center [651, 309] width 76 height 30
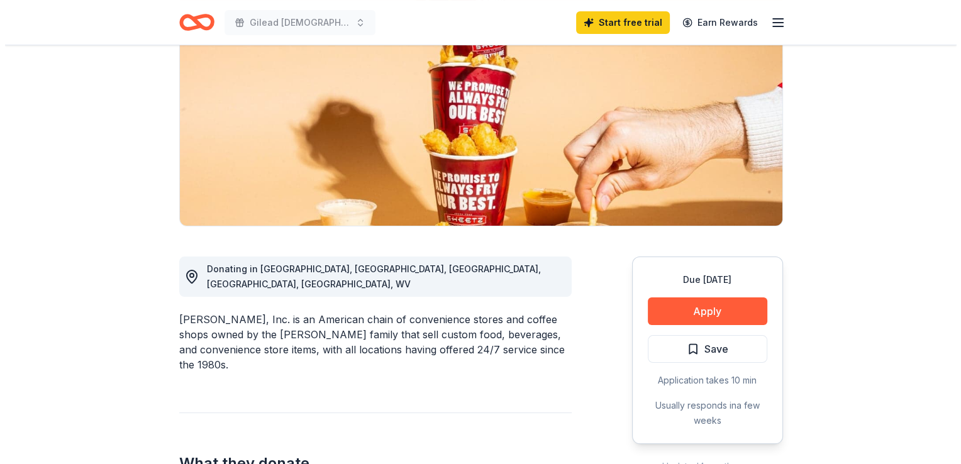
scroll to position [206, 0]
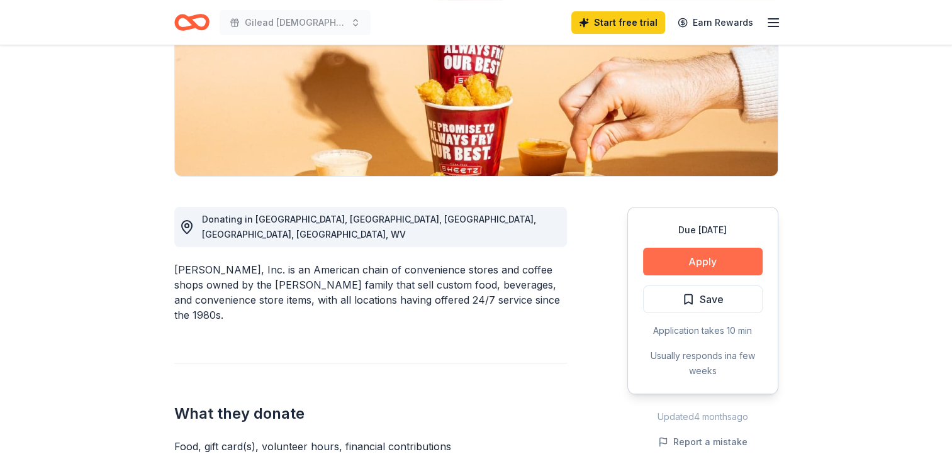
click at [732, 256] on button "Apply" at bounding box center [703, 262] width 120 height 28
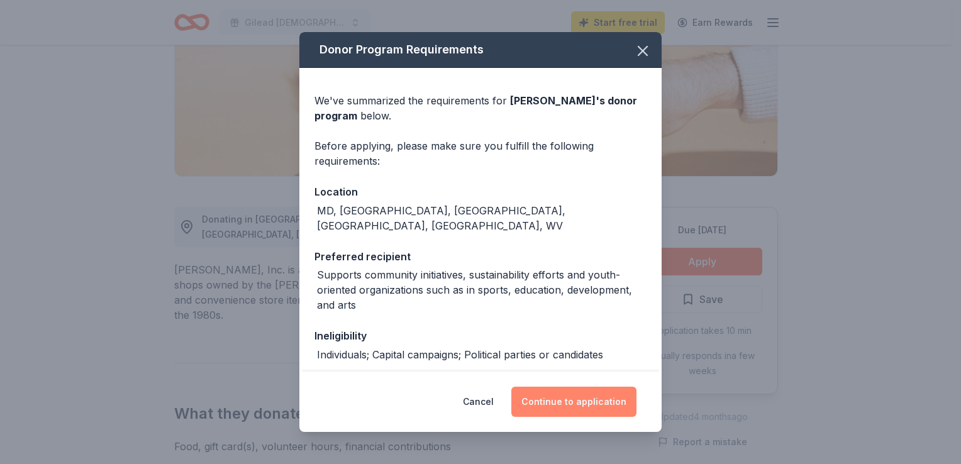
click at [605, 398] on button "Continue to application" at bounding box center [573, 402] width 125 height 30
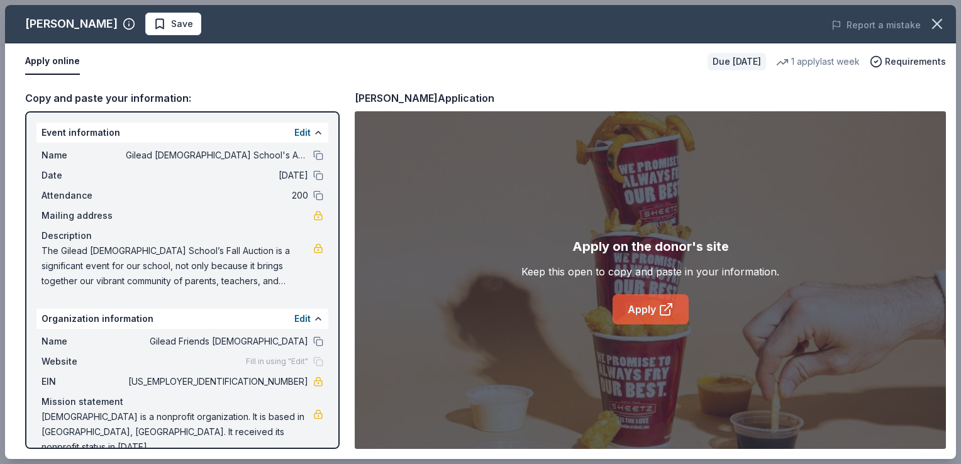
click at [637, 313] on link "Apply" at bounding box center [651, 309] width 76 height 30
